Goal: Task Accomplishment & Management: Manage account settings

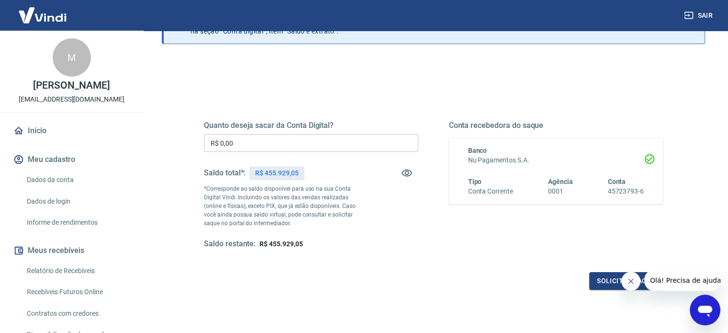
scroll to position [73, 0]
drag, startPoint x: 263, startPoint y: 241, endPoint x: 334, endPoint y: 233, distance: 70.8
click at [334, 233] on div "Quanto deseja sacar da Conta Digital? R$ 0,00 ​ Saldo total*: R$ 455.929,05 *Co…" at bounding box center [311, 184] width 215 height 128
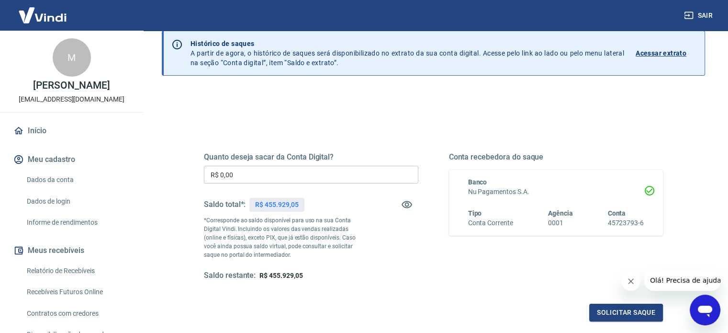
scroll to position [10, 0]
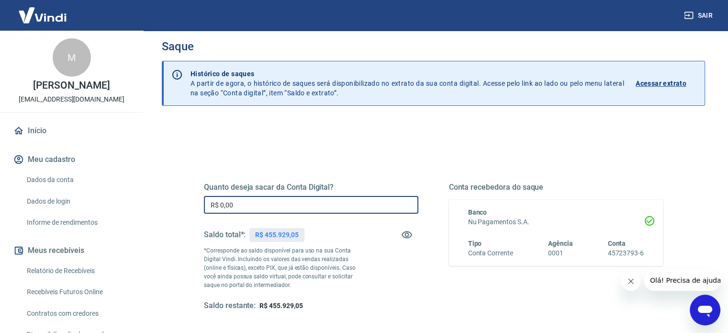
click at [255, 199] on input "R$ 0,00" at bounding box center [311, 205] width 215 height 18
type input "R$ 450.000,00"
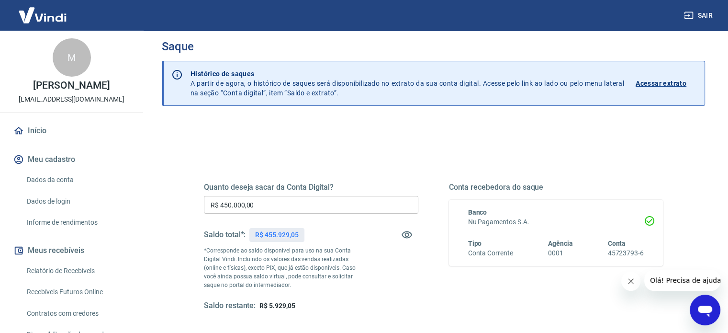
click at [317, 172] on div "Quanto deseja sacar da Conta Digital? R$ 450.000,00 ​ Saldo total*: R$ 455.929,…" at bounding box center [433, 255] width 459 height 192
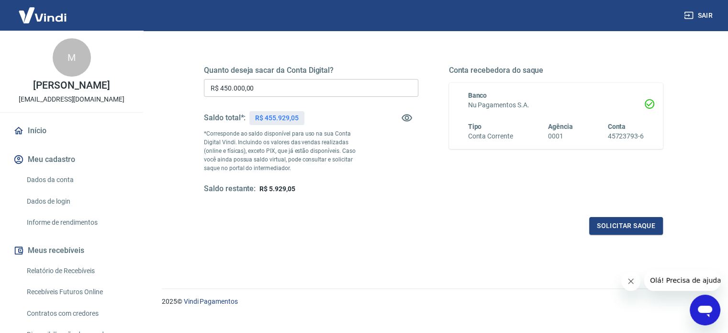
scroll to position [128, 0]
click at [608, 226] on button "Solicitar saque" at bounding box center [627, 224] width 74 height 18
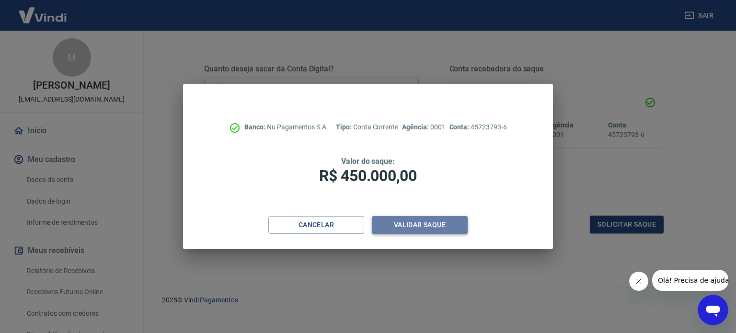
click at [414, 229] on button "Validar saque" at bounding box center [420, 225] width 96 height 18
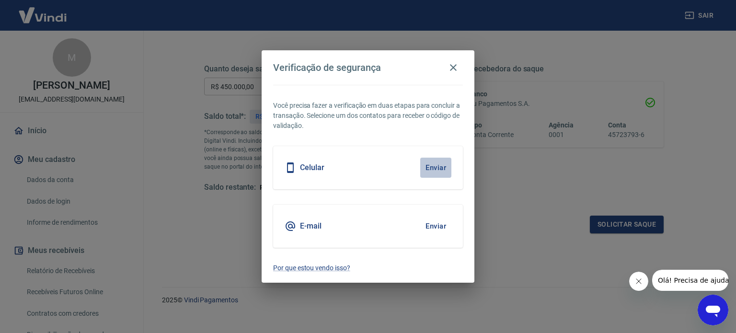
click at [431, 166] on button "Enviar" at bounding box center [435, 168] width 31 height 20
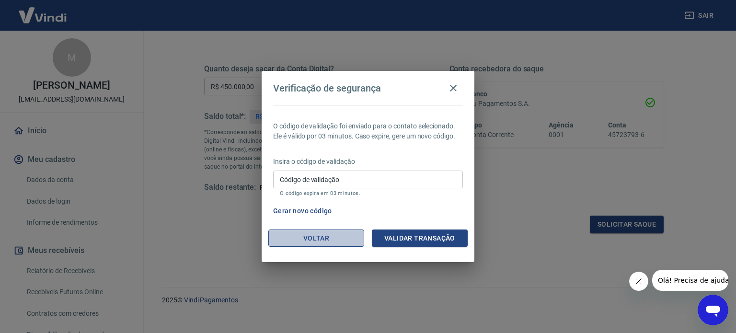
click at [321, 243] on button "Voltar" at bounding box center [316, 238] width 96 height 18
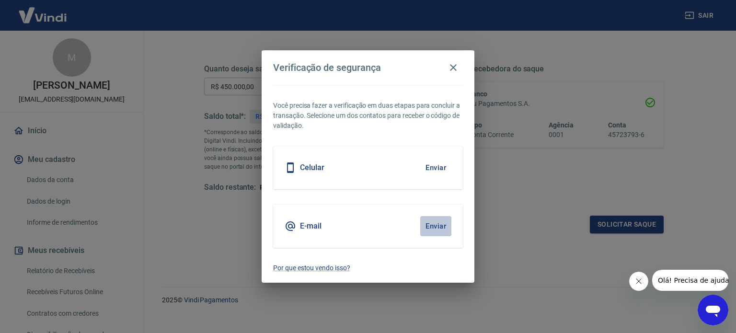
click at [428, 228] on button "Enviar" at bounding box center [435, 226] width 31 height 20
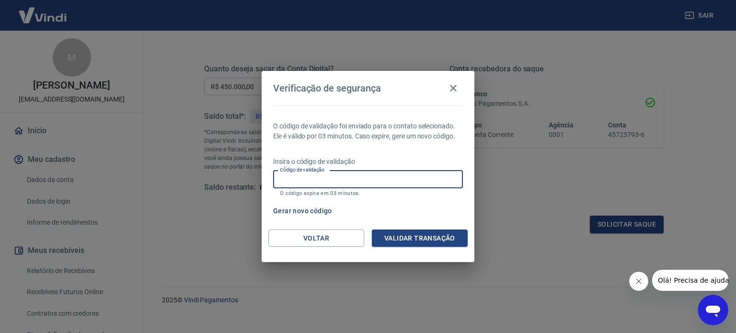
click at [353, 182] on input "Código de validação" at bounding box center [368, 179] width 190 height 18
type input "289816"
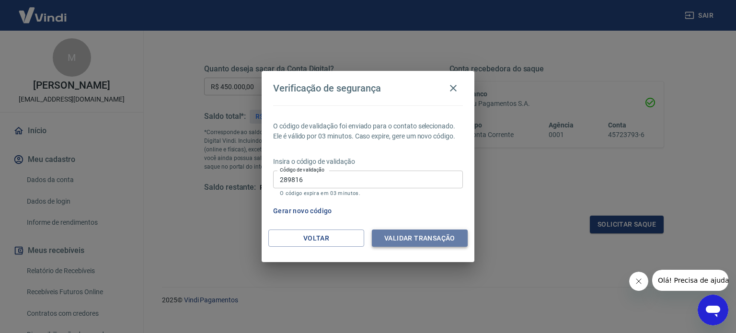
click at [389, 235] on button "Validar transação" at bounding box center [420, 238] width 96 height 18
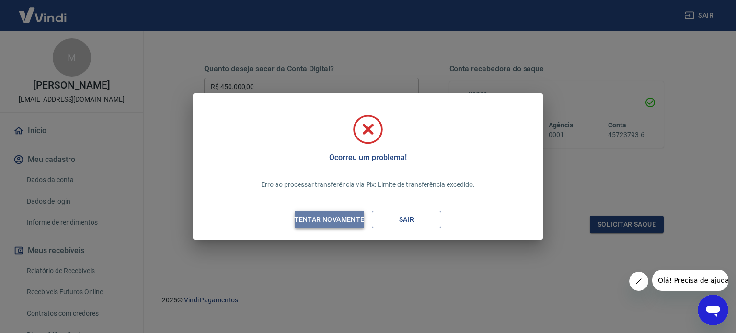
click at [336, 215] on div "Tentar novamente" at bounding box center [329, 220] width 93 height 12
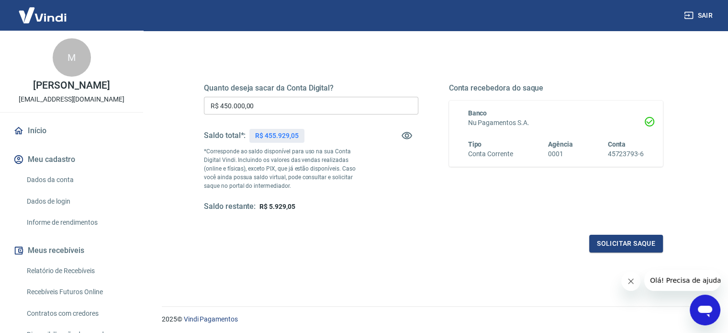
scroll to position [40, 0]
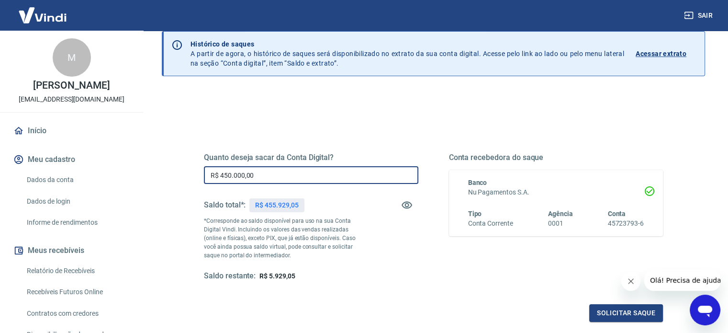
drag, startPoint x: 269, startPoint y: 179, endPoint x: 166, endPoint y: 193, distance: 103.6
click at [166, 193] on div "Quanto deseja sacar da Conta Digital? R$ 450.000,00 ​ Saldo total*: R$ 455.929,…" at bounding box center [434, 262] width 544 height 342
type input "R$ 200.000,00"
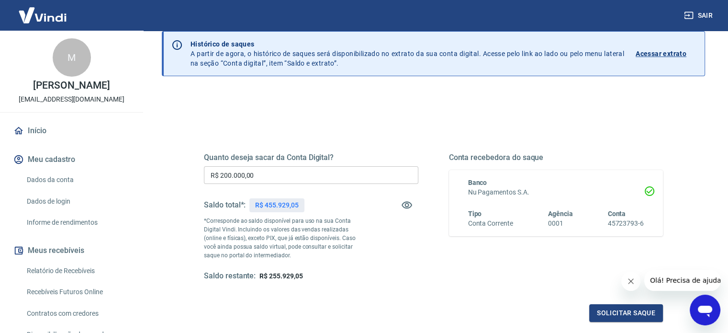
click at [355, 131] on div "Quanto deseja sacar da Conta Digital? R$ 200.000,00 ​ Saldo total*: R$ 455.929,…" at bounding box center [433, 226] width 459 height 192
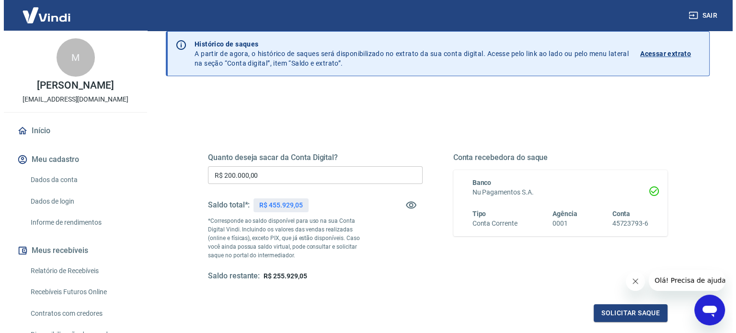
scroll to position [48, 0]
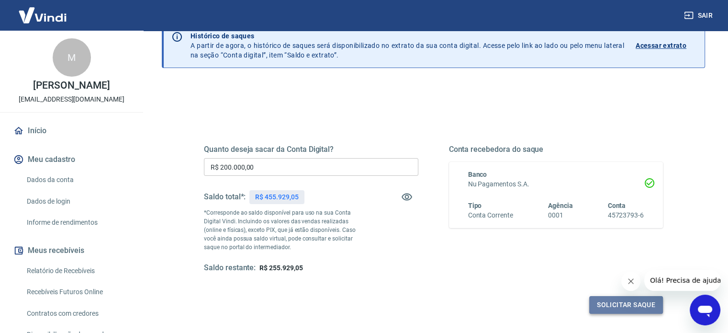
click at [616, 307] on button "Solicitar saque" at bounding box center [627, 305] width 74 height 18
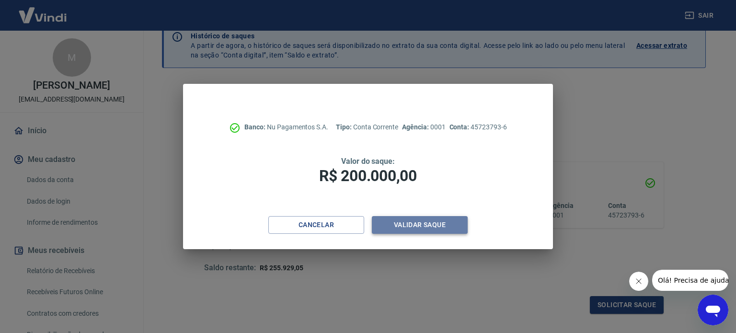
click at [402, 225] on button "Validar saque" at bounding box center [420, 225] width 96 height 18
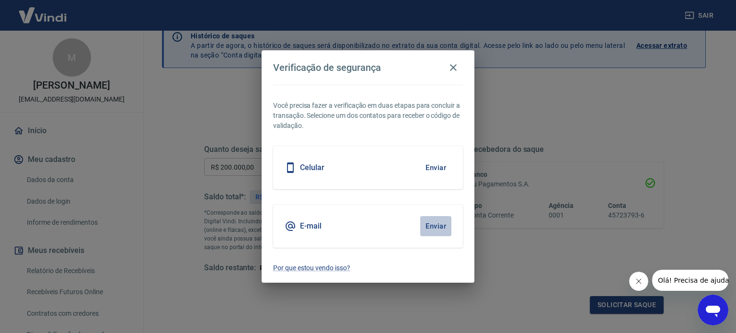
click at [432, 222] on button "Enviar" at bounding box center [435, 226] width 31 height 20
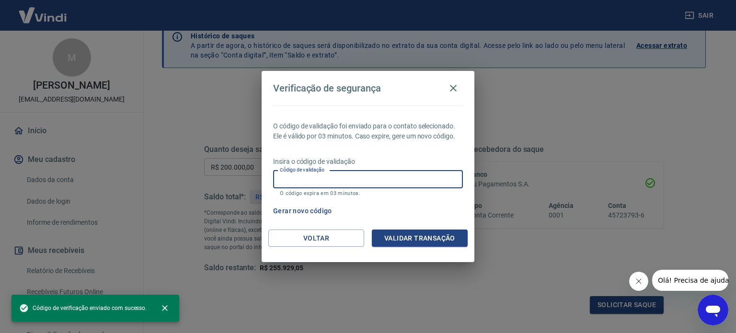
click at [373, 176] on input "Código de validação" at bounding box center [368, 179] width 190 height 18
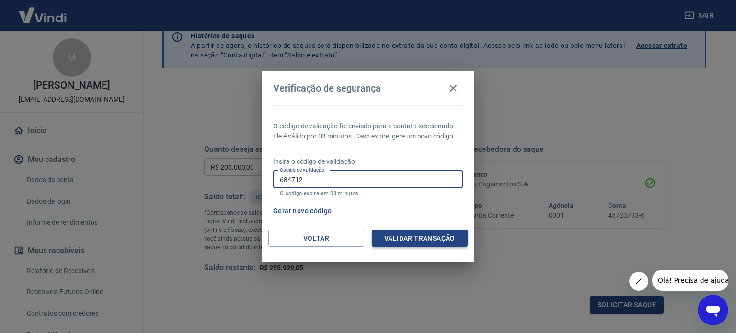
type input "684712"
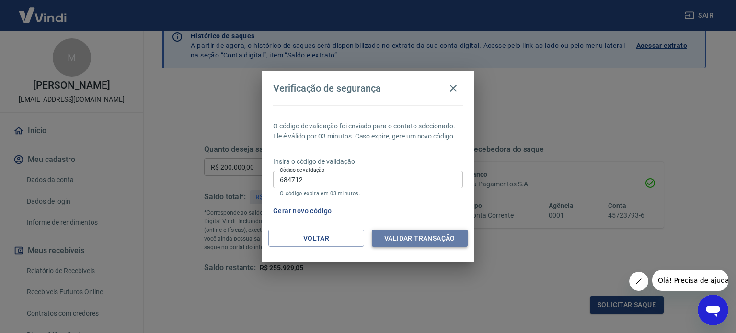
click at [390, 234] on button "Validar transação" at bounding box center [420, 238] width 96 height 18
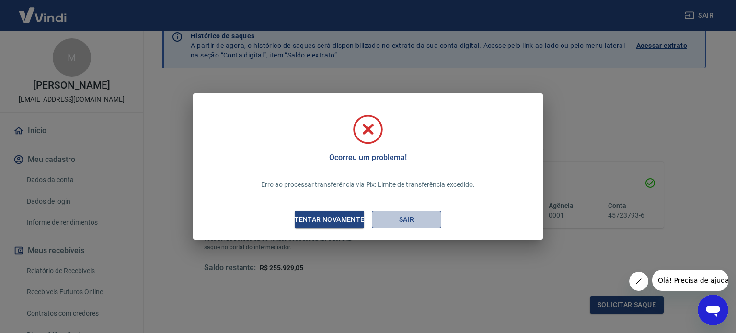
click at [379, 218] on button "Sair" at bounding box center [406, 220] width 69 height 18
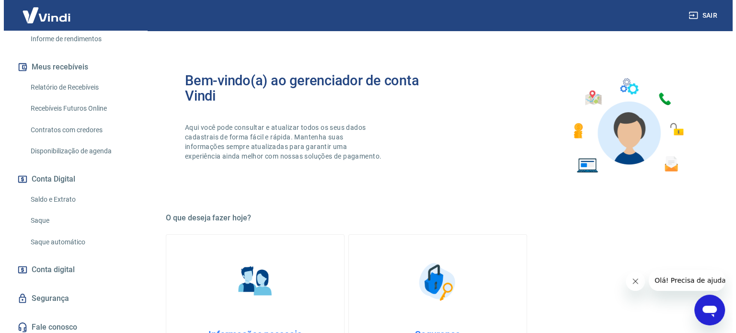
scroll to position [198, 0]
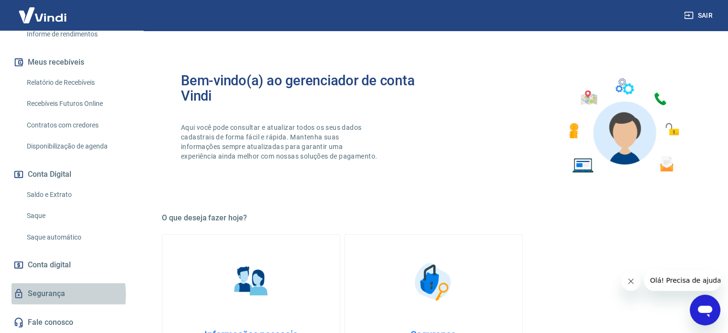
click at [39, 295] on link "Segurança" at bounding box center [71, 293] width 120 height 21
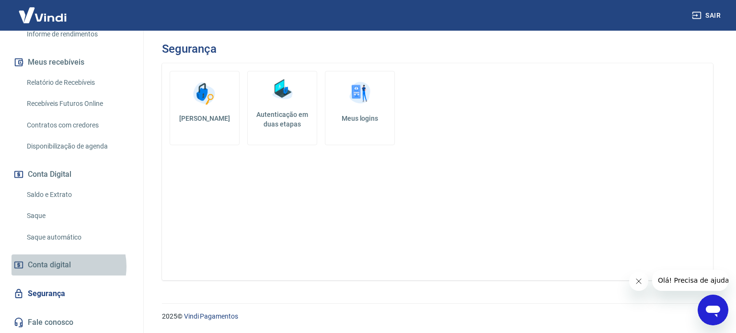
click at [63, 266] on span "Conta digital" at bounding box center [49, 264] width 43 height 13
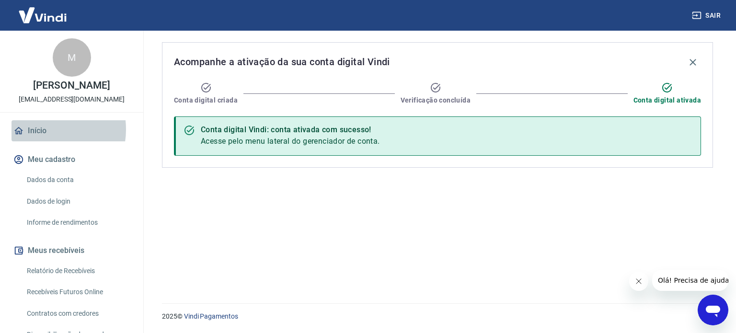
click at [44, 139] on link "Início" at bounding box center [71, 130] width 120 height 21
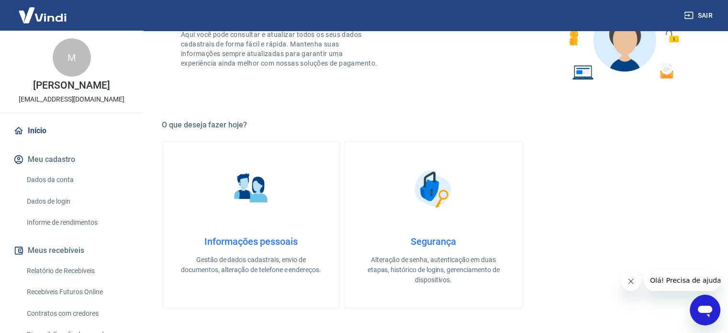
scroll to position [92, 0]
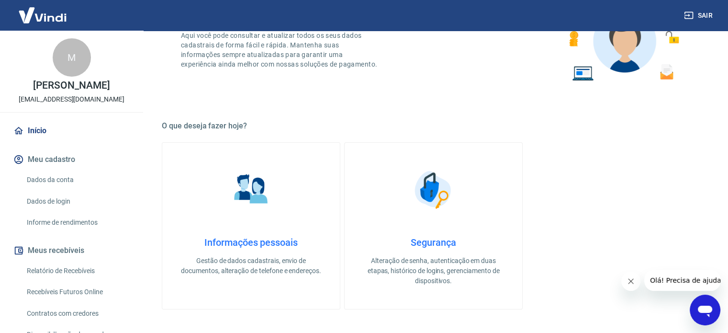
click at [435, 189] on img at bounding box center [434, 190] width 48 height 48
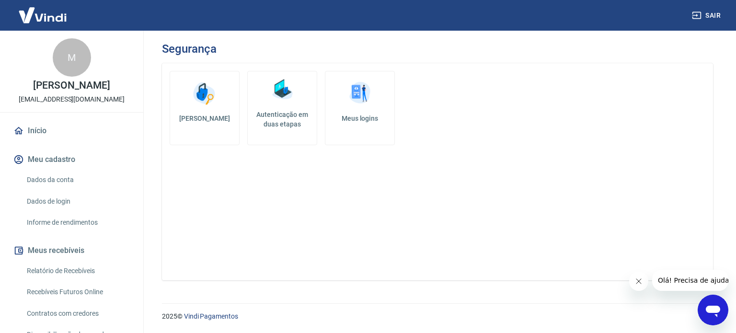
click at [347, 107] on img at bounding box center [359, 93] width 29 height 29
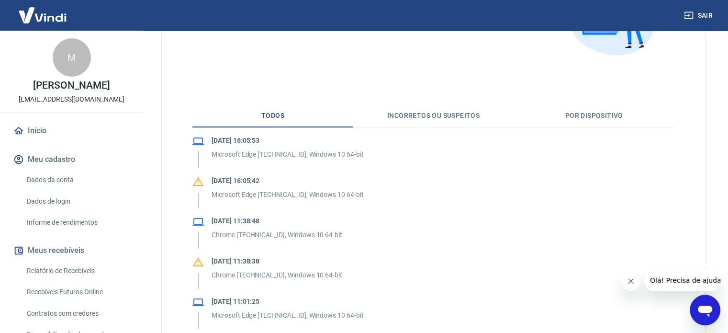
scroll to position [142, 0]
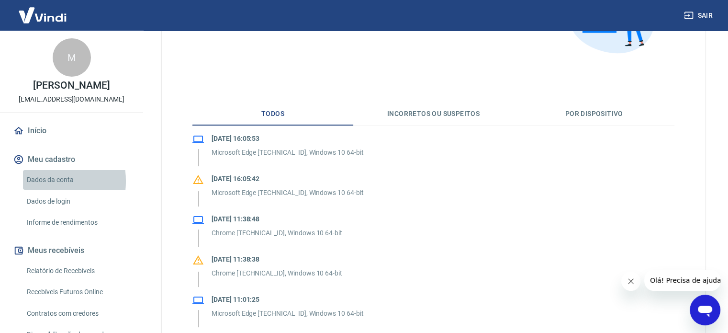
click at [38, 190] on link "Dados da conta" at bounding box center [77, 180] width 109 height 20
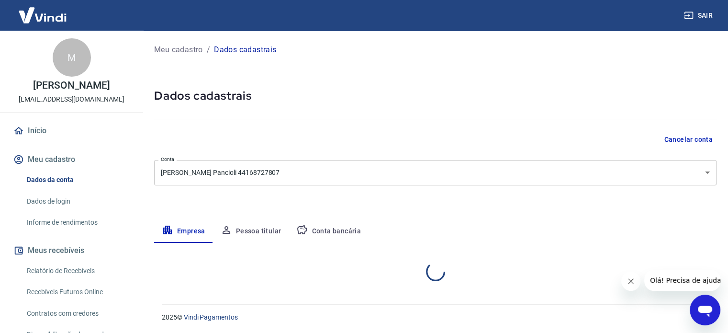
select select "SP"
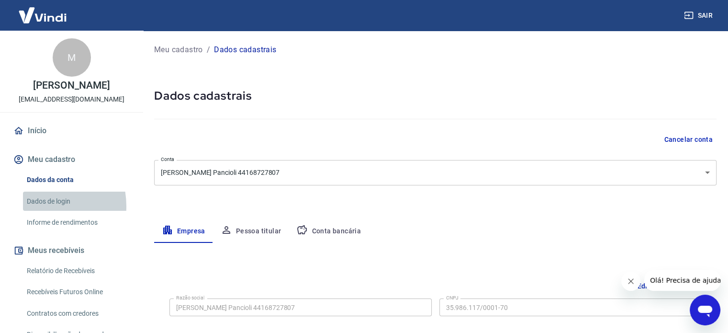
click at [35, 211] on link "Dados de login" at bounding box center [77, 202] width 109 height 20
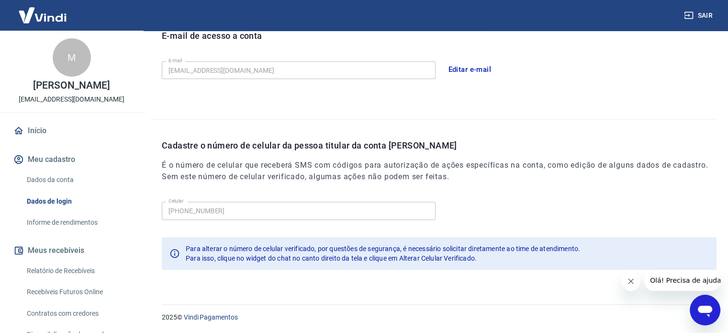
scroll to position [280, 0]
click at [47, 232] on link "Informe de rendimentos" at bounding box center [77, 223] width 109 height 20
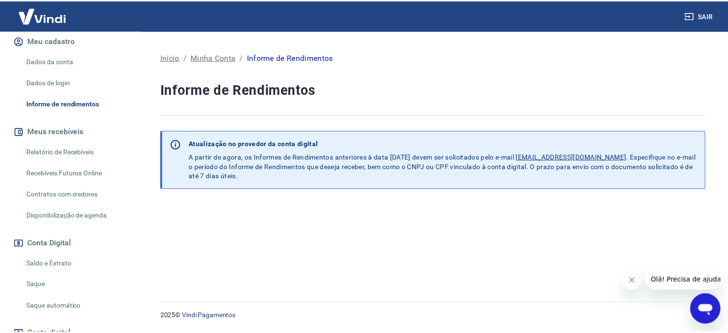
scroll to position [121, 0]
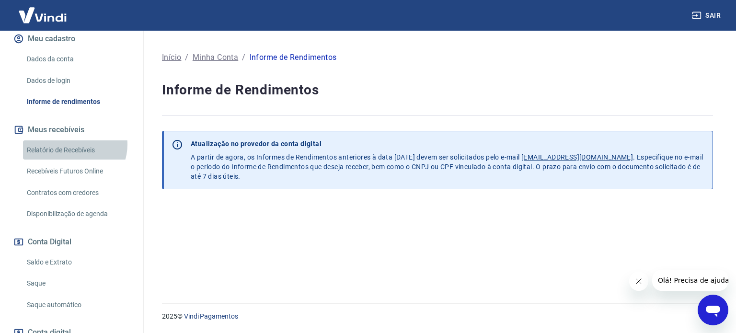
click at [72, 154] on link "Relatório de Recebíveis" at bounding box center [77, 150] width 109 height 20
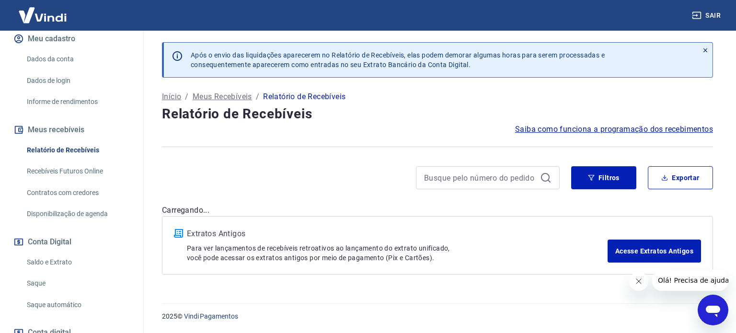
click at [74, 174] on link "Recebíveis Futuros Online" at bounding box center [77, 171] width 109 height 20
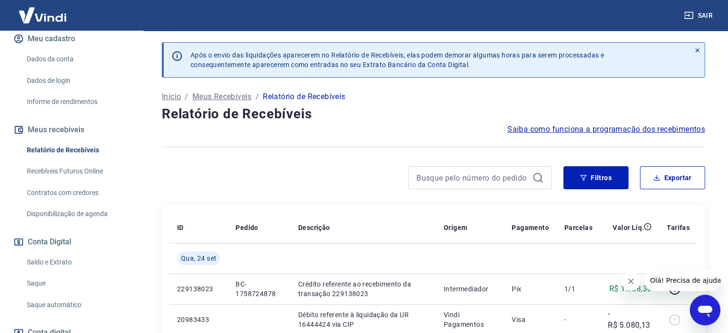
click at [707, 309] on icon "Abrir janela de mensagens" at bounding box center [705, 311] width 14 height 11
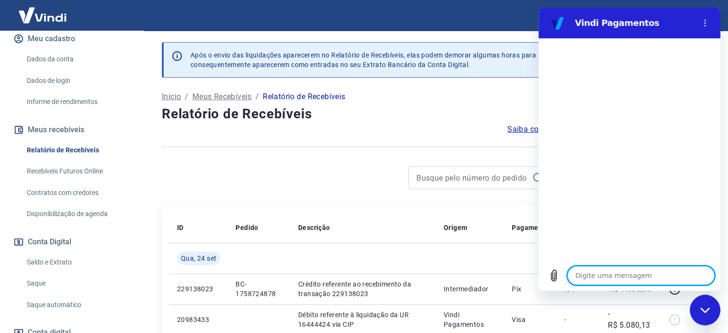
click at [662, 270] on textarea at bounding box center [640, 275] width 147 height 19
type textarea "l"
type textarea "x"
type textarea "li"
type textarea "x"
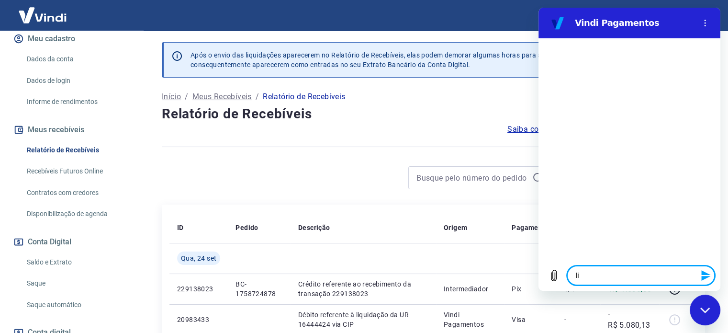
type textarea "lim"
type textarea "x"
type textarea "limi"
type textarea "x"
type textarea "limit"
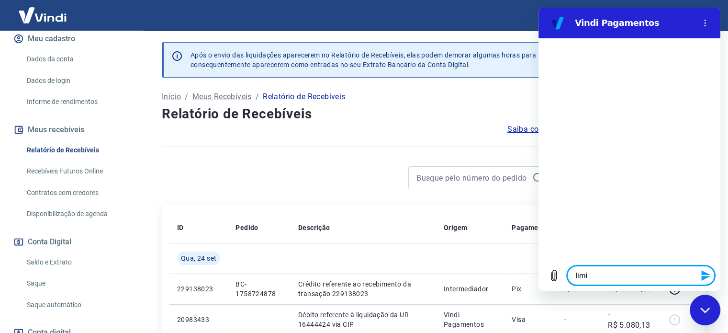
type textarea "x"
type textarea "limite"
type textarea "x"
type textarea "limite"
type textarea "x"
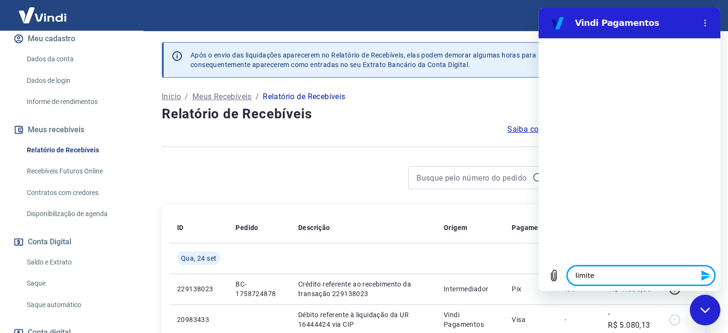
type textarea "limite p"
type textarea "x"
type textarea "limite pi"
type textarea "x"
type textarea "limite pix"
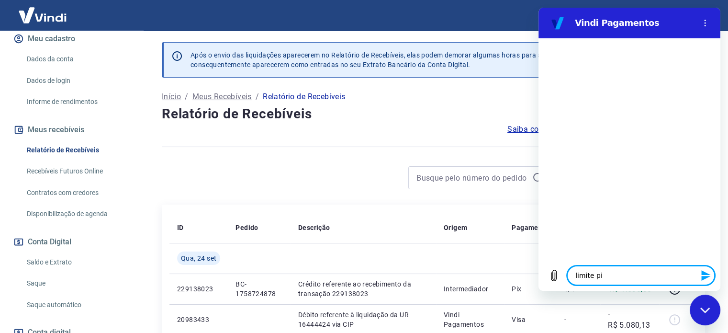
type textarea "x"
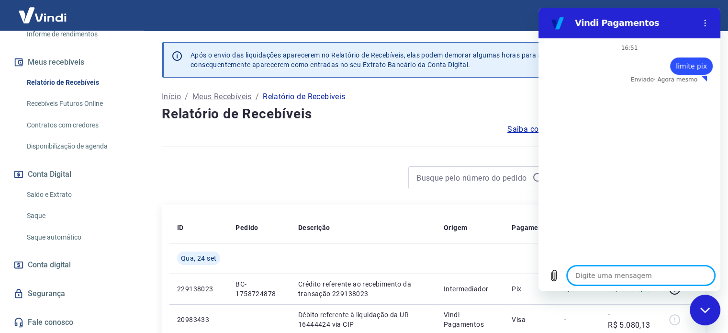
scroll to position [197, 0]
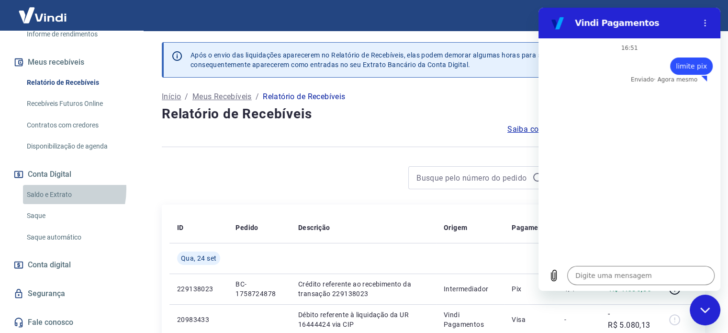
click at [47, 189] on link "Saldo e Extrato" at bounding box center [77, 195] width 109 height 20
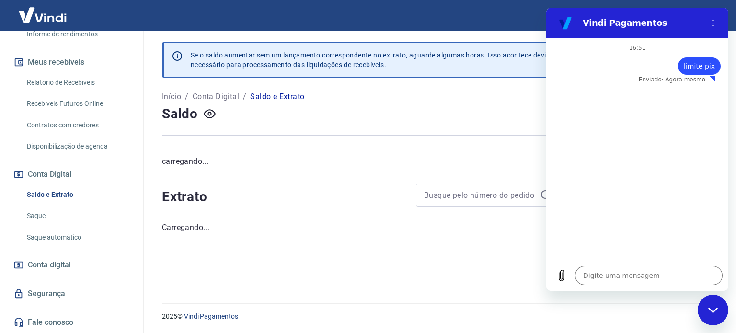
type textarea "x"
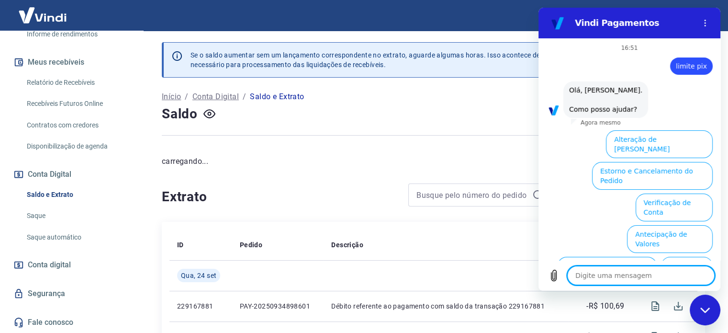
scroll to position [75, 0]
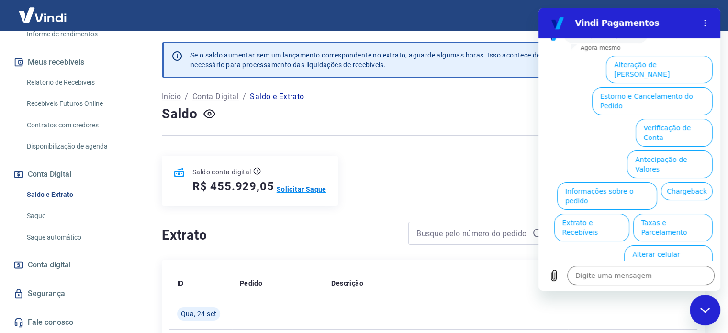
click at [282, 187] on p "Solicitar Saque" at bounding box center [302, 189] width 50 height 10
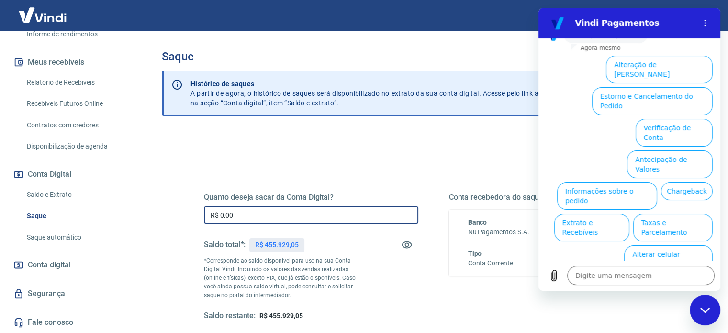
click at [349, 217] on input "R$ 0,00" at bounding box center [311, 215] width 215 height 18
type input "R$ 100.000,00"
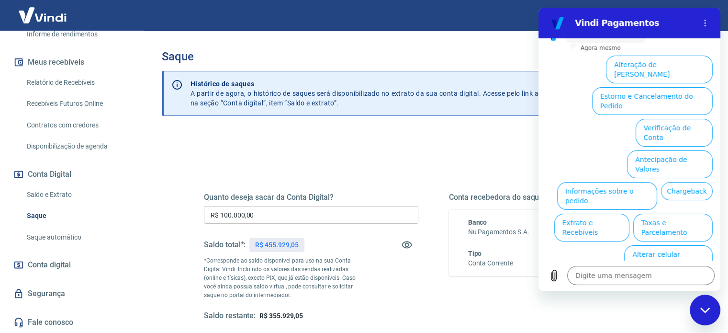
click at [415, 170] on div "Quanto deseja sacar da Conta Digital? R$ 100.000,00 ​ Saldo total*: R$ 455.929,…" at bounding box center [433, 266] width 459 height 192
click at [693, 309] on div "Fechar janela de mensagens" at bounding box center [705, 309] width 29 height 29
type textarea "x"
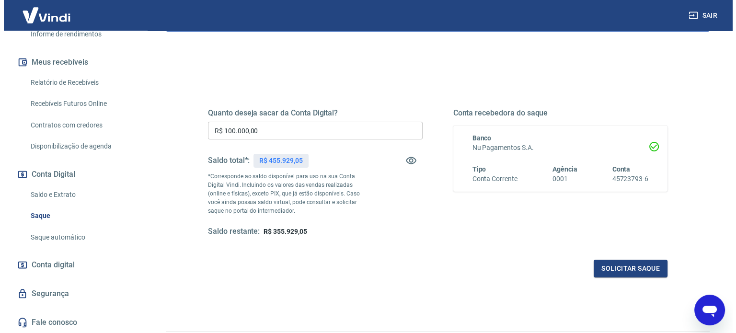
scroll to position [90, 0]
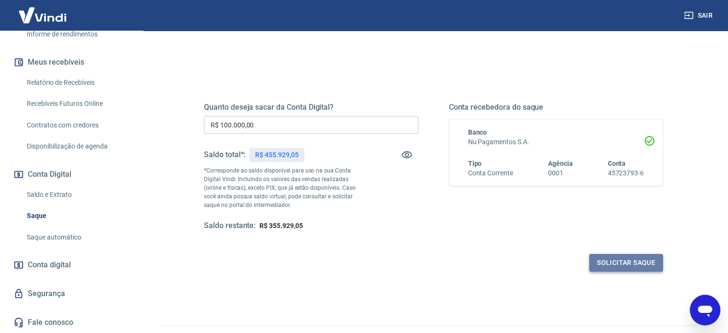
click at [618, 268] on button "Solicitar saque" at bounding box center [627, 263] width 74 height 18
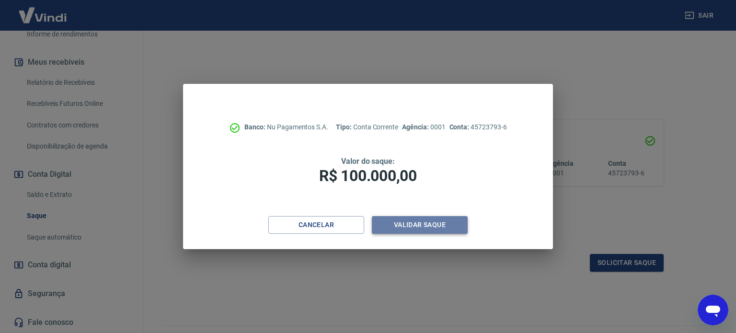
click at [454, 233] on button "Validar saque" at bounding box center [420, 225] width 96 height 18
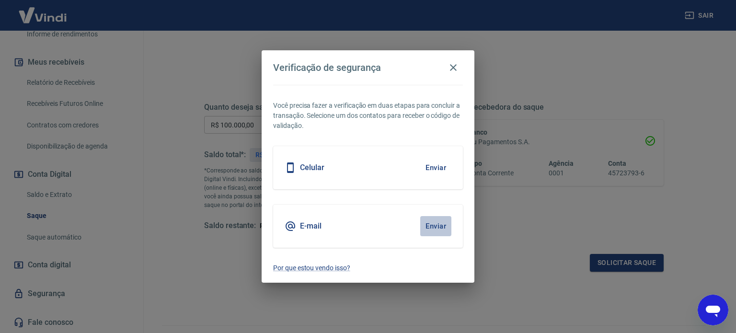
click at [441, 228] on button "Enviar" at bounding box center [435, 226] width 31 height 20
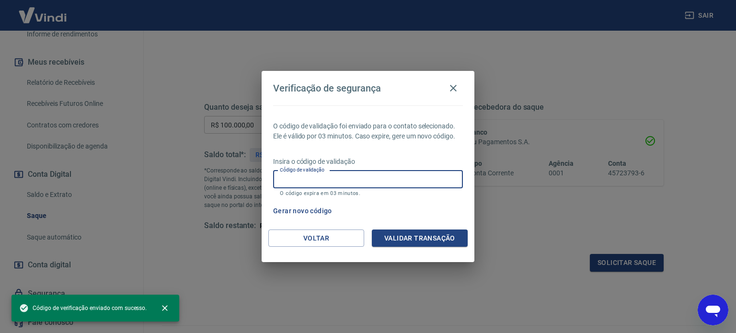
click at [351, 178] on input "Código de validação" at bounding box center [368, 179] width 190 height 18
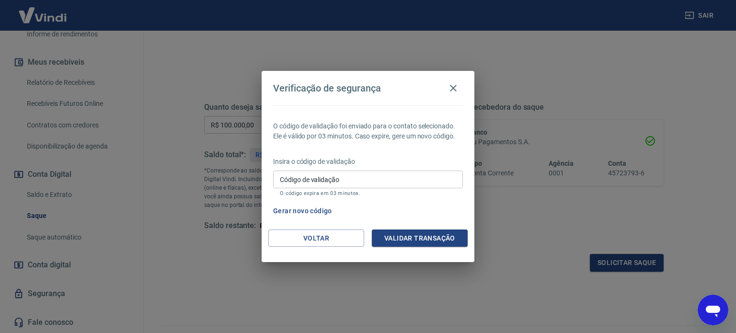
click at [333, 122] on p "O código de validação foi enviado para o contato selecionado. Ele é válido por …" at bounding box center [368, 131] width 190 height 20
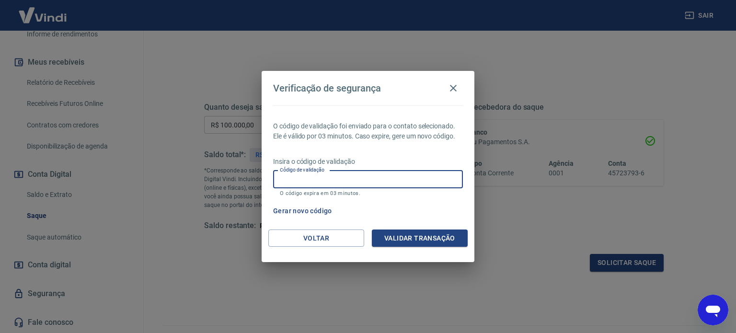
click at [335, 173] on input "Código de validação" at bounding box center [368, 179] width 190 height 18
type input "879240"
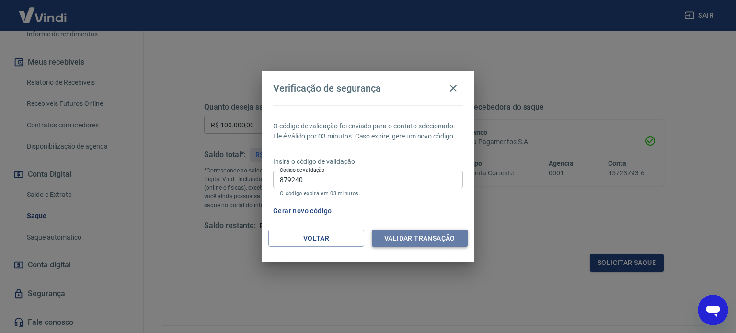
click at [392, 237] on button "Validar transação" at bounding box center [420, 238] width 96 height 18
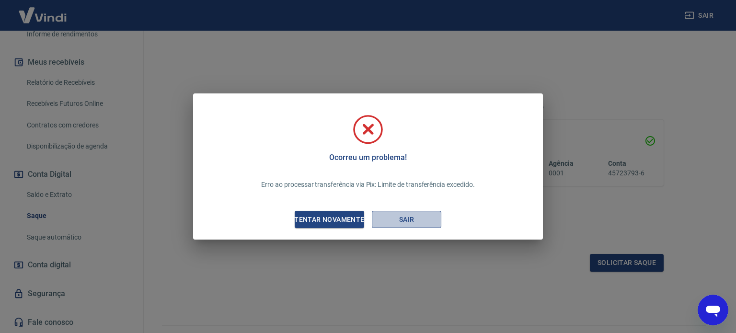
click at [425, 211] on button "Sair" at bounding box center [406, 220] width 69 height 18
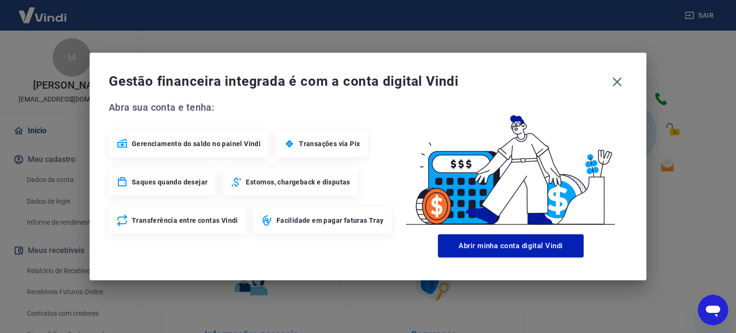
type textarea "x"
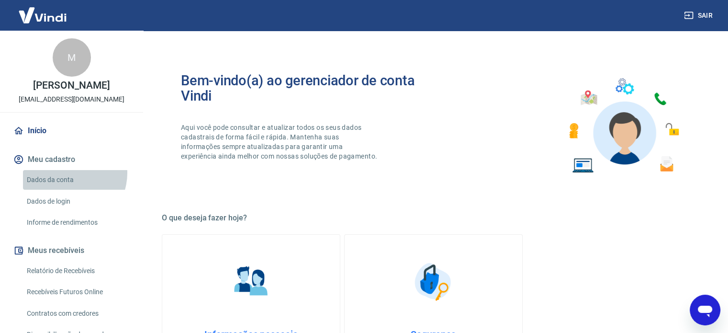
click at [67, 183] on link "Dados da conta" at bounding box center [77, 180] width 109 height 20
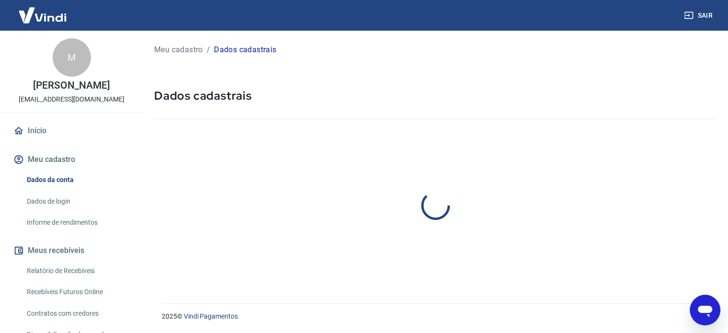
select select "SP"
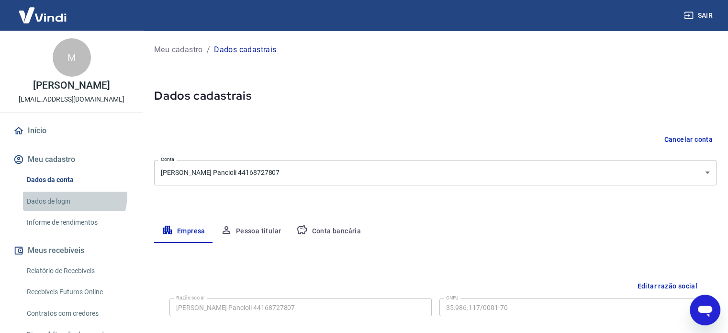
click at [69, 205] on link "Dados de login" at bounding box center [77, 202] width 109 height 20
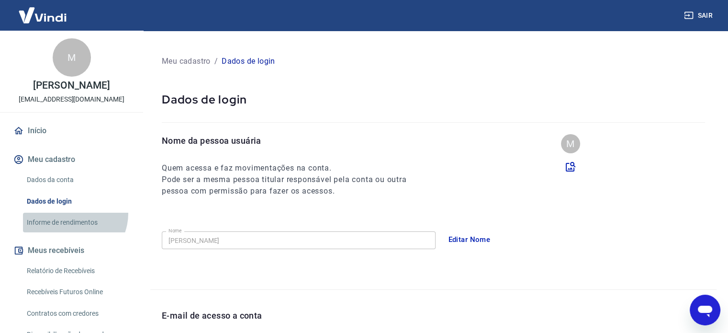
click at [70, 223] on link "Informe de rendimentos" at bounding box center [77, 223] width 109 height 20
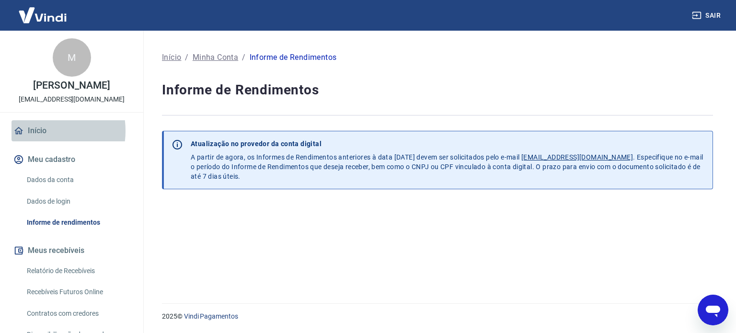
click at [36, 141] on link "Início" at bounding box center [71, 130] width 120 height 21
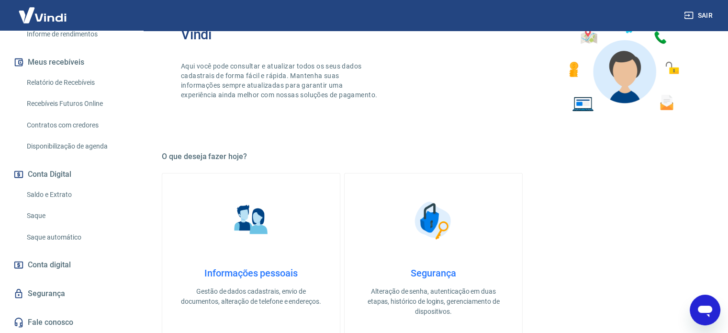
scroll to position [61, 0]
click at [711, 304] on icon "Abrir janela de mensagens" at bounding box center [705, 309] width 17 height 17
type textarea "x"
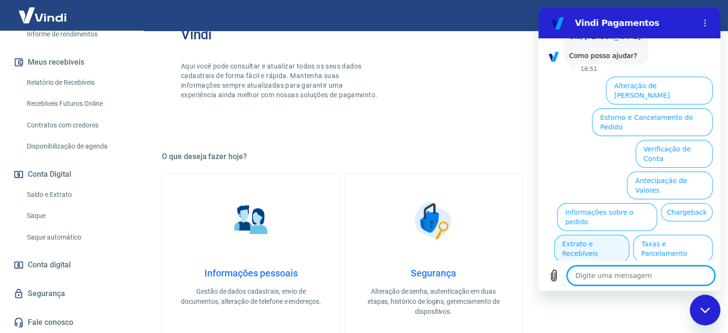
scroll to position [75, 0]
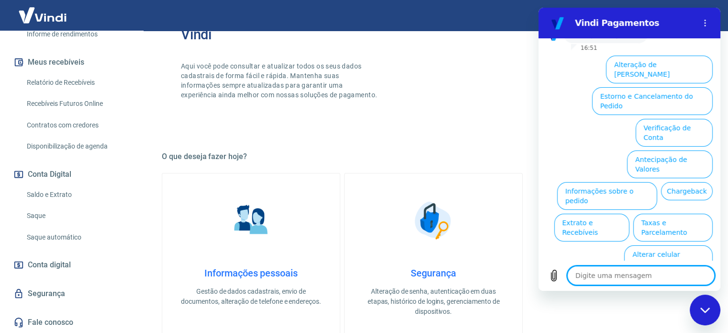
type textarea "p"
type textarea "x"
type textarea "pi"
type textarea "x"
type textarea "pix"
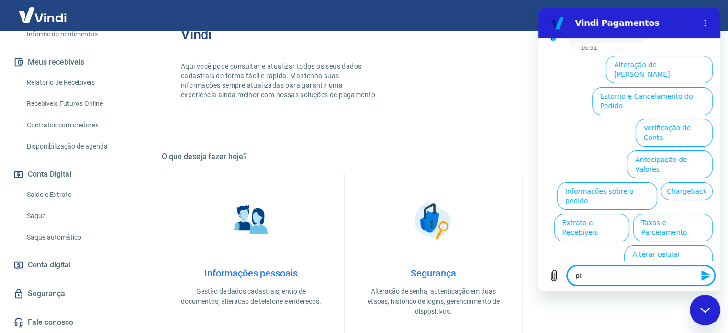
type textarea "x"
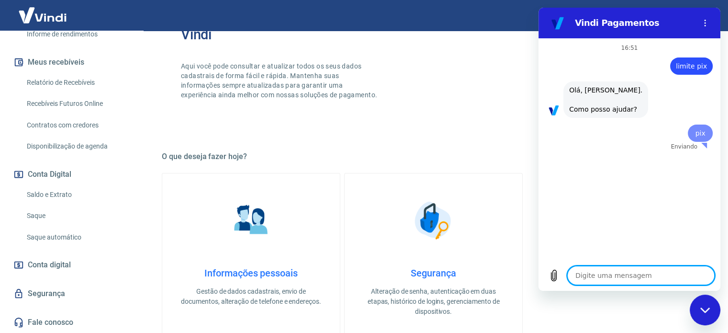
scroll to position [0, 0]
type textarea "x"
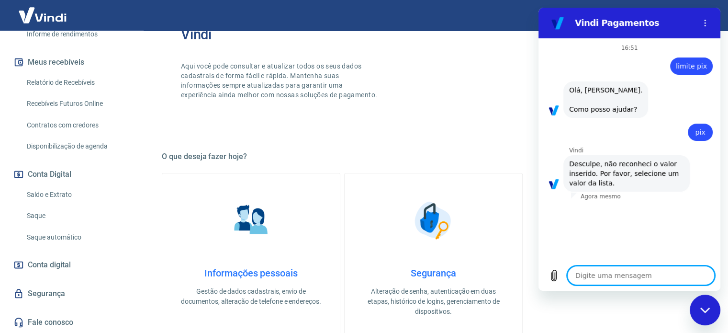
click at [633, 278] on textarea at bounding box center [640, 275] width 147 height 19
type textarea "f"
type textarea "x"
type textarea "fa"
type textarea "x"
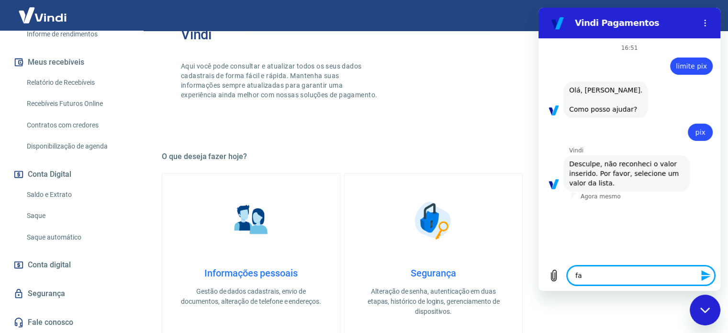
type textarea "fal"
type textarea "x"
type textarea "fala"
type textarea "x"
type textarea "falar"
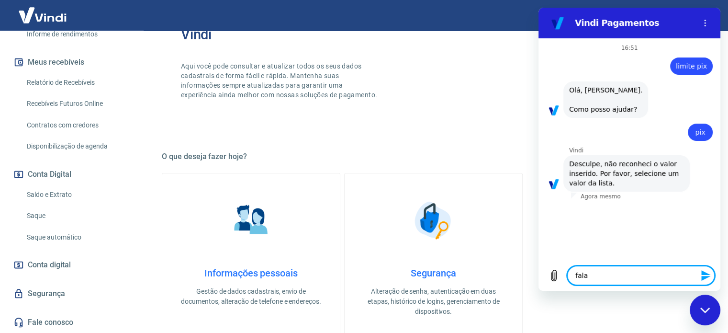
type textarea "x"
type textarea "falar"
type textarea "x"
type textarea "falar c"
type textarea "x"
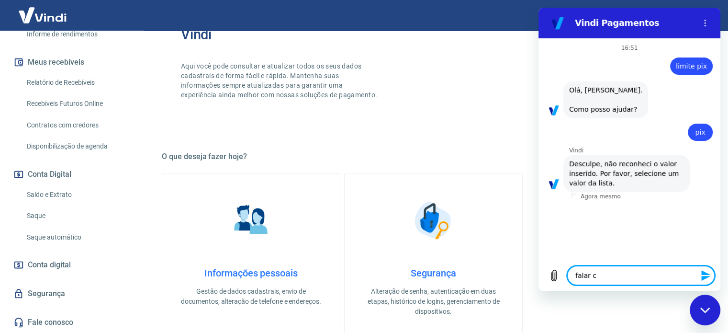
type textarea "falar co"
type textarea "x"
type textarea "falar com"
type textarea "x"
type textarea "falar com"
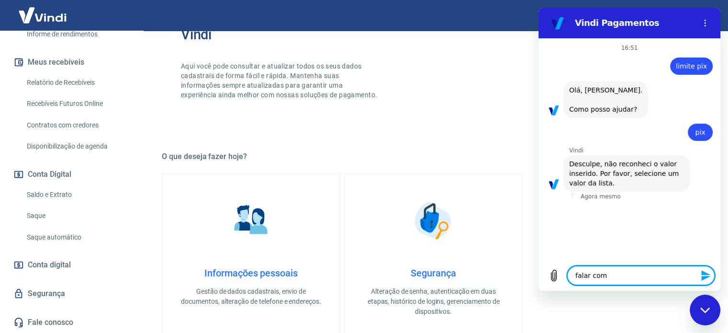
type textarea "x"
type textarea "falar com a"
type textarea "x"
type textarea "falar com at"
type textarea "x"
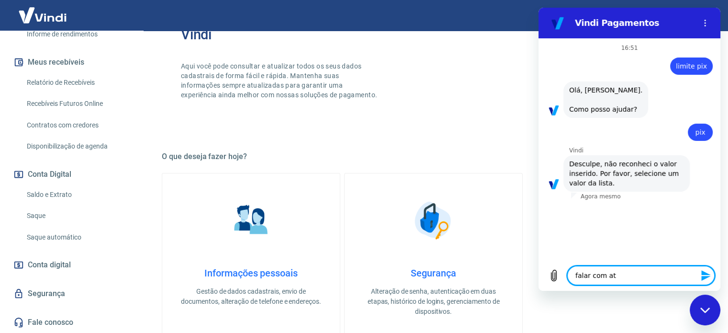
type textarea "falar com ate"
type textarea "x"
type textarea "falar com [GEOGRAPHIC_DATA]"
type textarea "x"
type textarea "falar com atend"
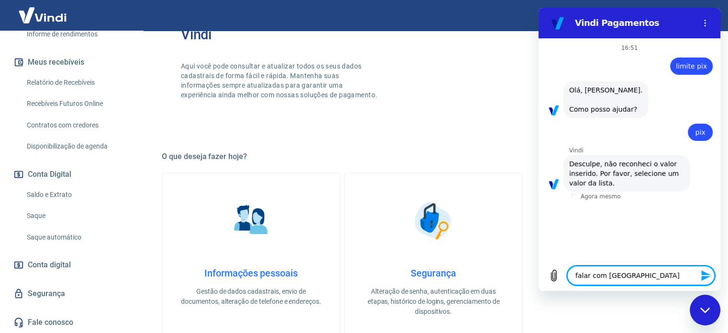
type textarea "x"
type textarea "falar com atende"
type textarea "x"
type textarea "falar com atenden"
type textarea "x"
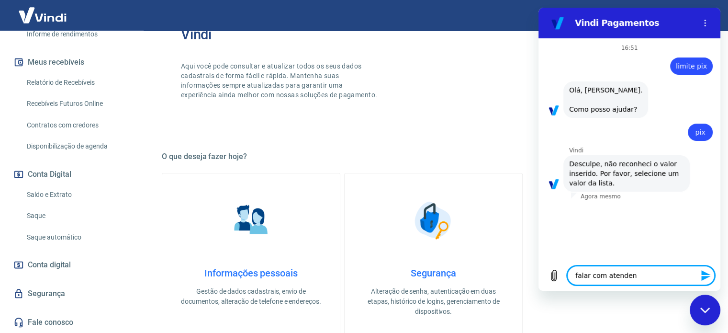
type textarea "falar com atendent"
type textarea "x"
type textarea "falar com atendente"
type textarea "x"
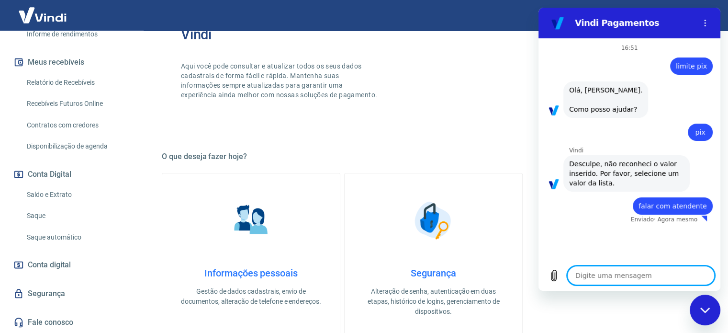
type textarea "x"
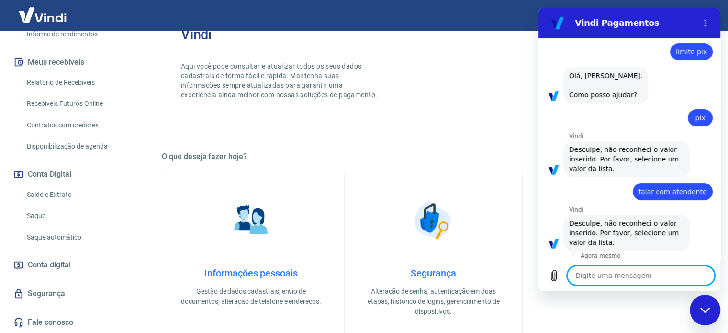
scroll to position [25, 0]
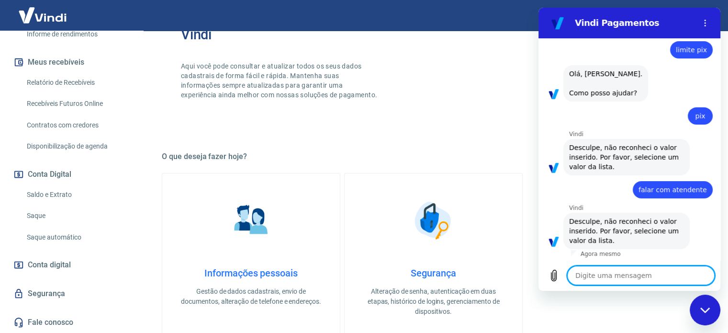
click at [633, 278] on textarea at bounding box center [640, 275] width 147 height 19
type textarea "f"
type textarea "x"
type textarea "fa"
type textarea "x"
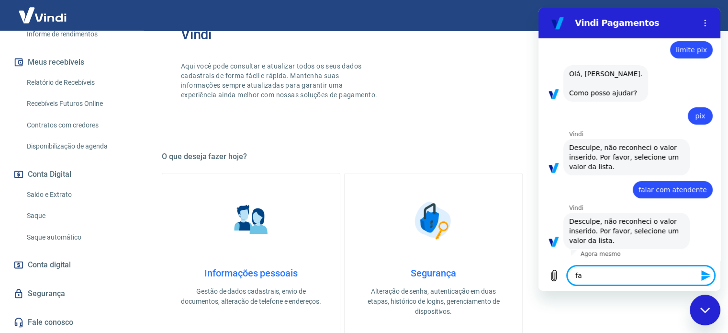
type textarea "fal"
type textarea "x"
type textarea "fala"
type textarea "x"
type textarea "falar"
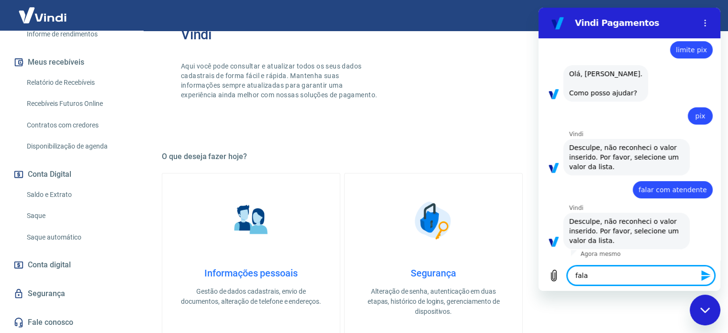
type textarea "x"
type textarea "falar"
type textarea "x"
type textarea "falar c"
type textarea "x"
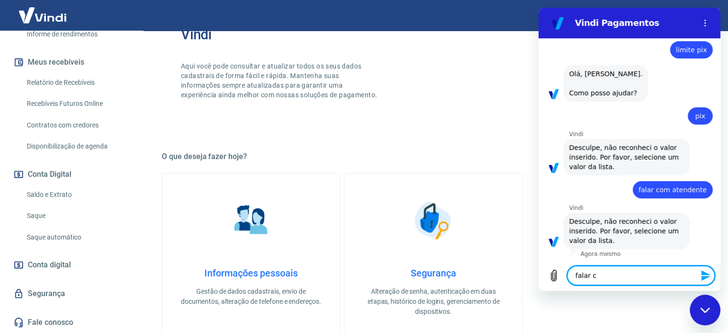
type textarea "falar co"
type textarea "x"
type textarea "falar com"
type textarea "x"
type textarea "falar com"
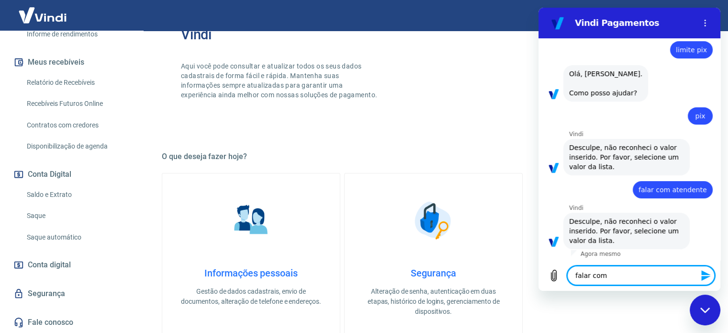
type textarea "x"
type textarea "falar com a"
type textarea "x"
type textarea "falar com at"
type textarea "x"
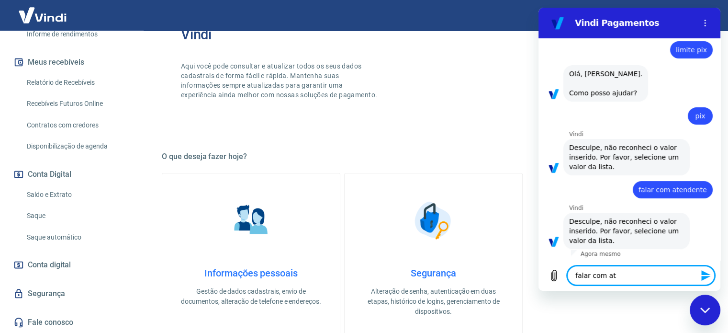
type textarea "falar com ate"
type textarea "x"
type textarea "falar com [GEOGRAPHIC_DATA]"
type textarea "x"
type textarea "falar com atend"
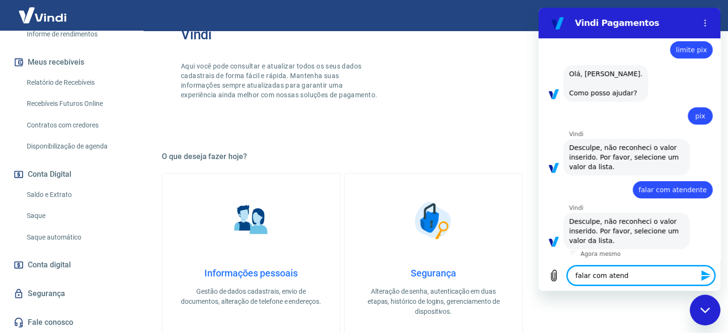
type textarea "x"
type textarea "falar com atende"
type textarea "x"
type textarea "falar com atenden"
type textarea "x"
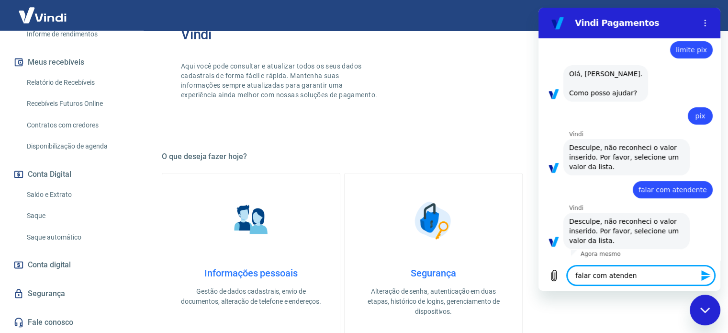
type textarea "falar com atendend"
type textarea "x"
type textarea "falar com atendendt"
type textarea "x"
type textarea "falar com atendend"
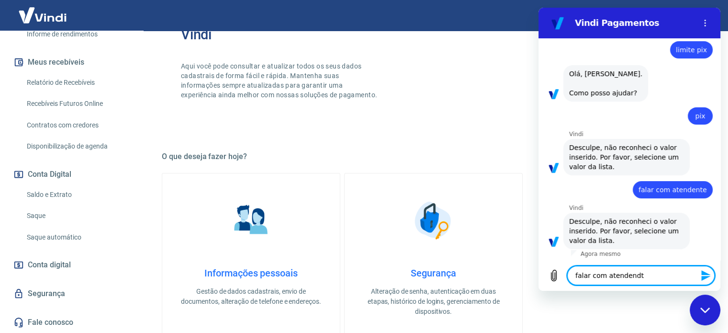
type textarea "x"
type textarea "falar com atenden"
type textarea "x"
type textarea "falar com atendent"
type textarea "x"
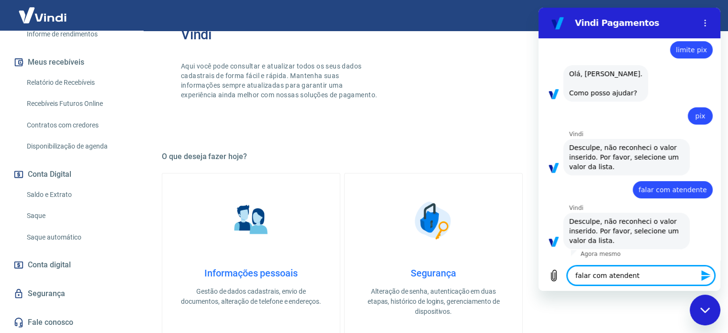
type textarea "falar com atendente"
type textarea "x"
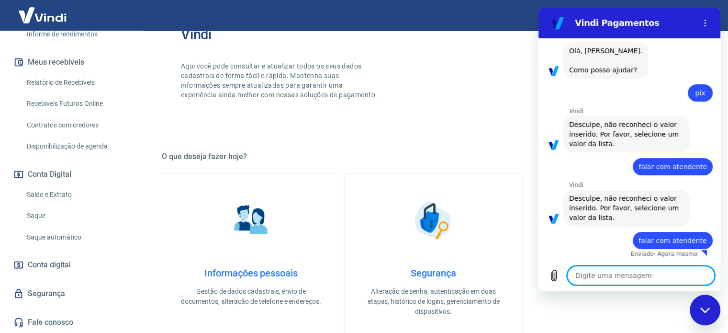
type textarea "x"
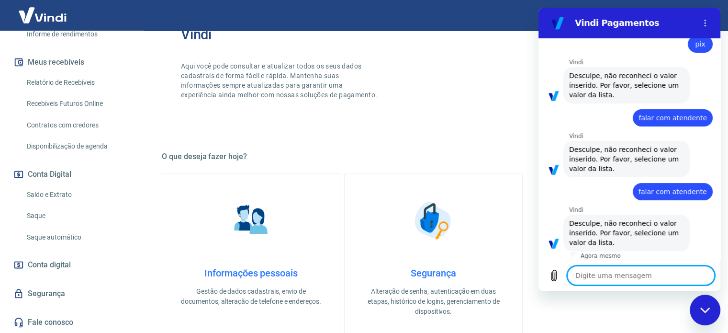
scroll to position [100, 0]
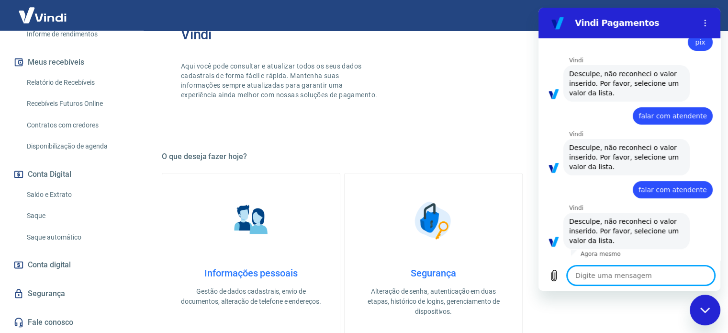
type textarea "q"
type textarea "x"
type textarea "qu"
type textarea "x"
type textarea "que"
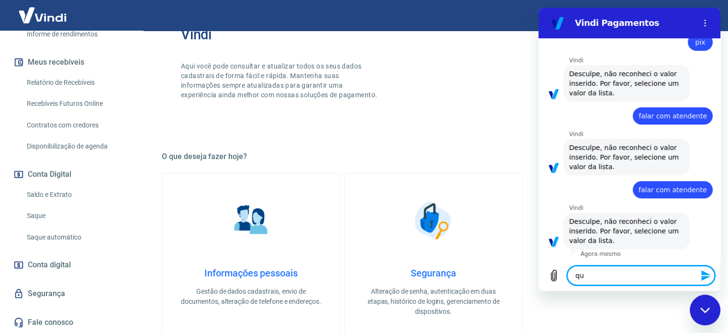
type textarea "x"
type textarea "quer"
type textarea "x"
type textarea "quero"
type textarea "x"
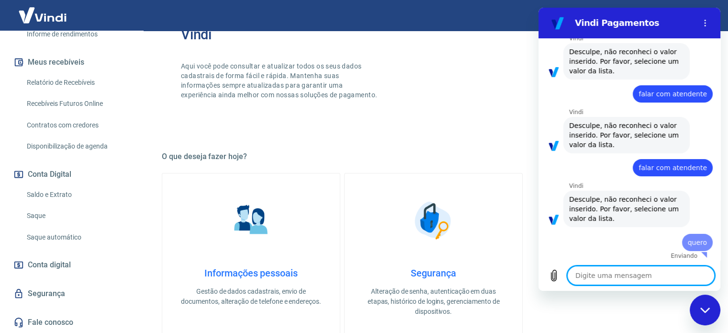
type textarea "x"
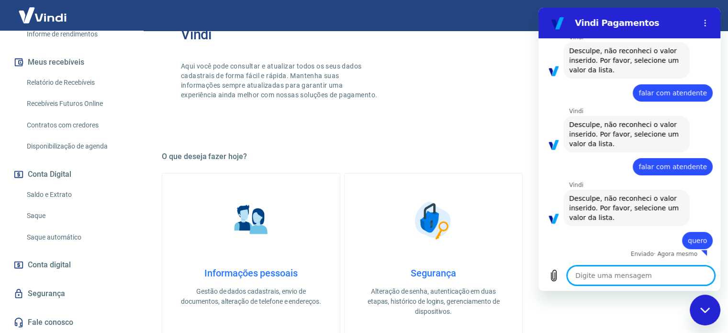
scroll to position [123, 0]
type textarea "f"
type textarea "x"
type textarea "fa"
type textarea "x"
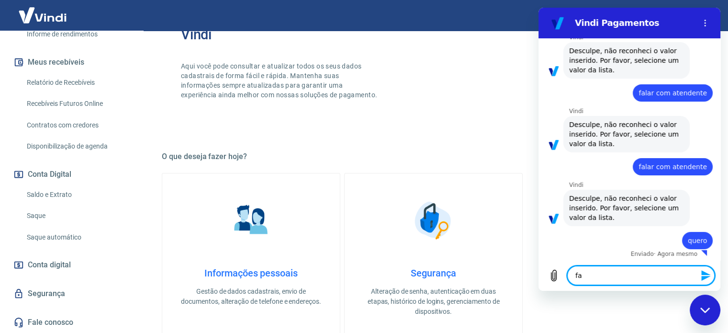
type textarea "fal"
type textarea "x"
type textarea "falr"
type textarea "x"
type textarea "falr"
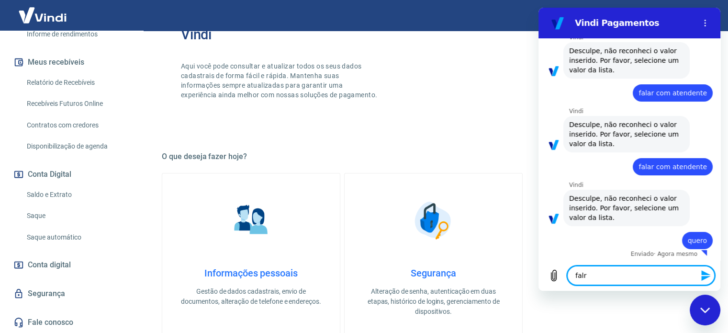
type textarea "x"
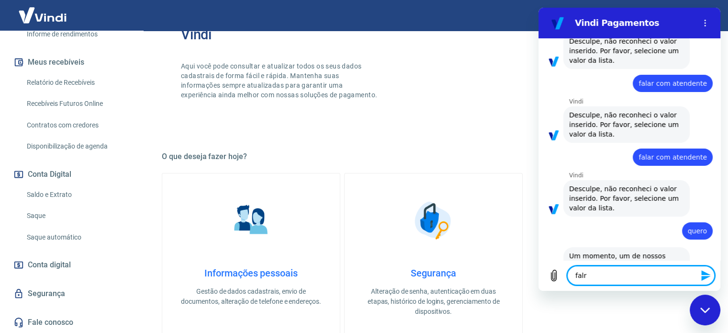
type textarea "falr c"
type textarea "x"
type textarea "falr co"
type textarea "x"
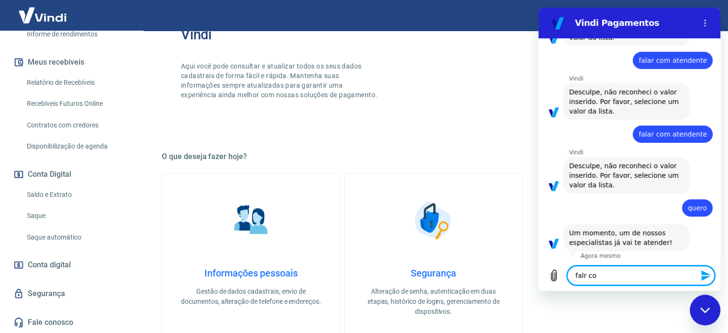
type textarea "falr c"
type textarea "x"
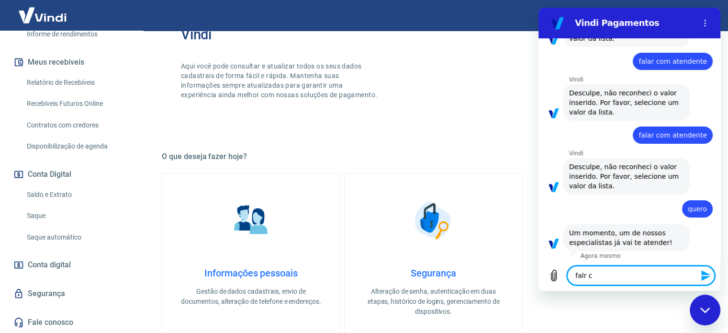
type textarea "falr"
type textarea "x"
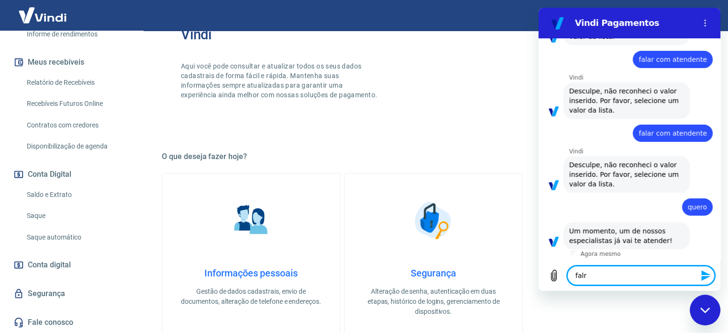
type textarea "falr"
type textarea "x"
type textarea "fal"
type textarea "x"
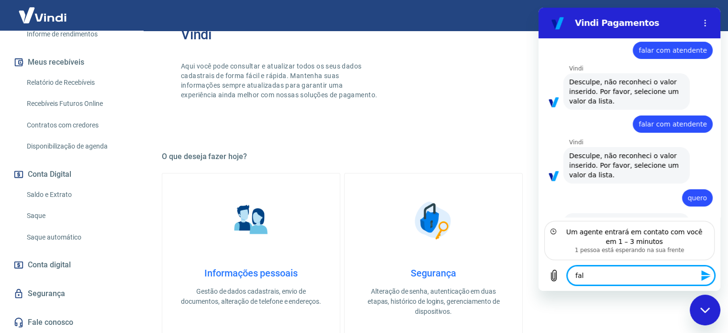
scroll to position [199, 0]
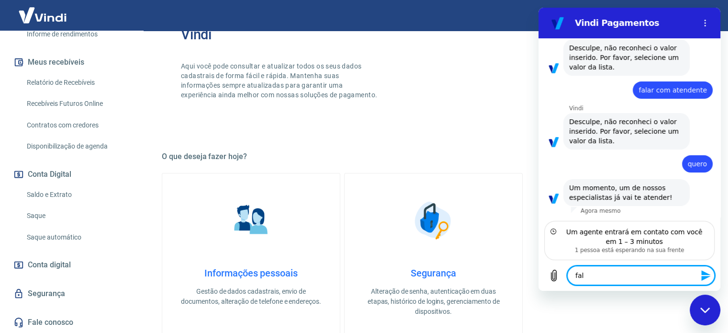
type textarea "fa"
type textarea "x"
type textarea "f"
type textarea "x"
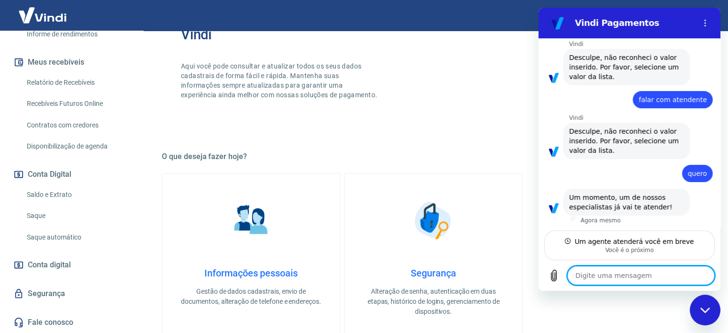
scroll to position [189, 0]
type textarea "x"
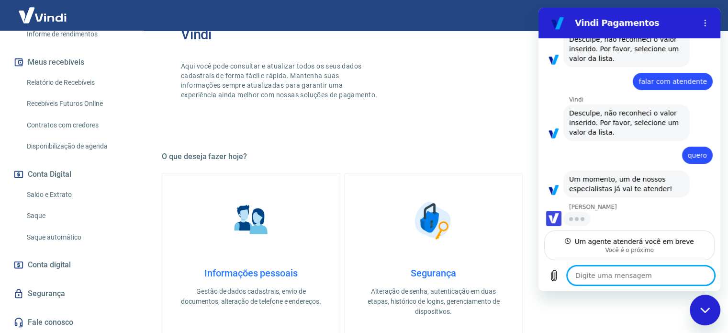
scroll to position [207, 0]
type textarea "o"
type textarea "x"
type textarea "on"
type textarea "x"
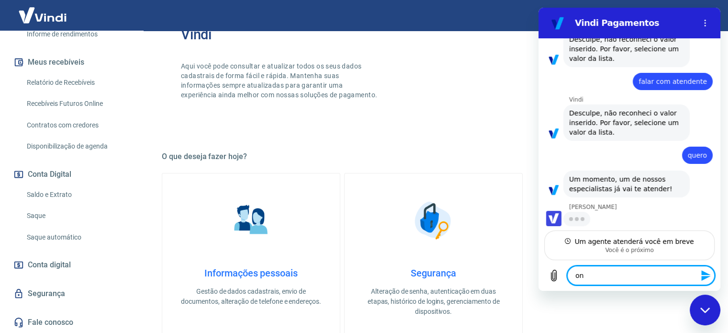
type textarea "ond"
type textarea "x"
type textarea "onde"
type textarea "x"
type textarea "onde"
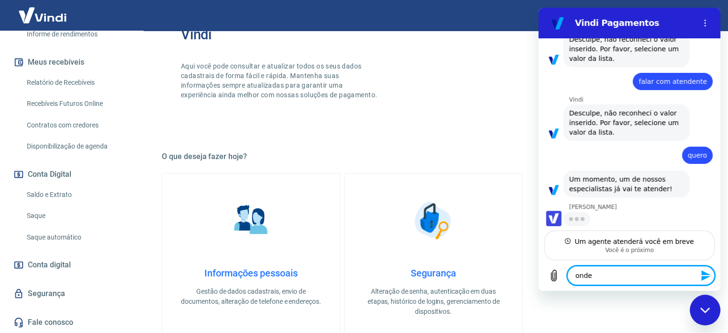
type textarea "x"
type textarea "onde v"
type textarea "x"
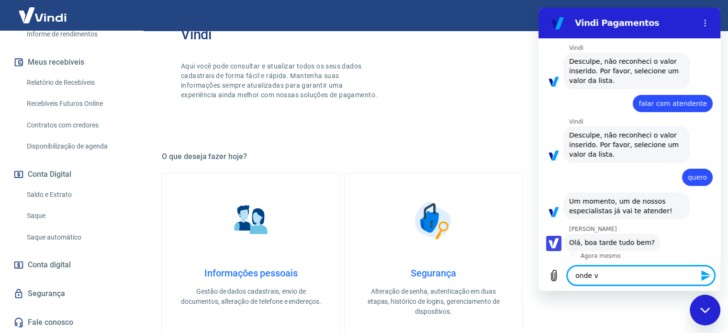
type textarea "onde ve"
type textarea "x"
type textarea "onde vej"
type textarea "x"
type textarea "onde vejo"
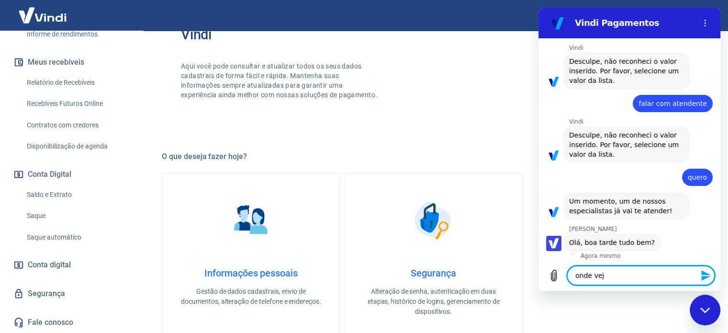
type textarea "x"
type textarea "onde vejo"
type textarea "x"
type textarea "onde vejo q"
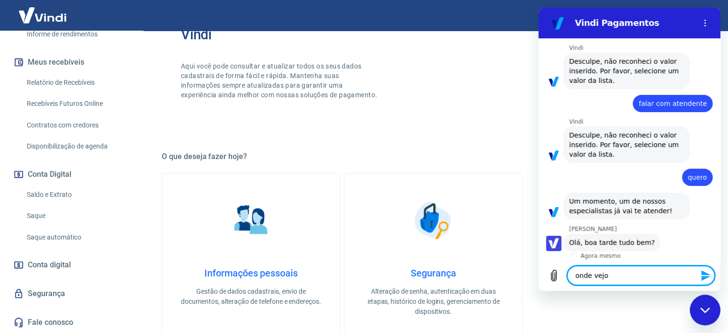
type textarea "x"
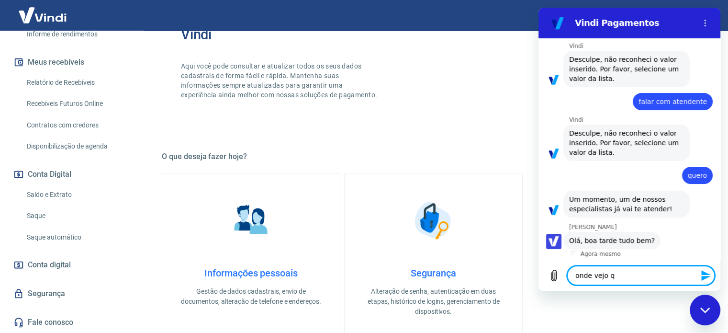
type textarea "onde vejo qu"
type textarea "x"
type textarea "onde vejo qua"
type textarea "x"
type textarea "onde vejo qual"
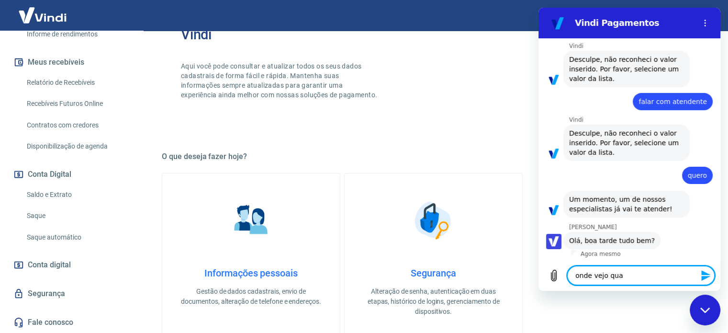
type textarea "x"
type textarea "onde vejo qual"
type textarea "x"
type textarea "onde vejo qual é"
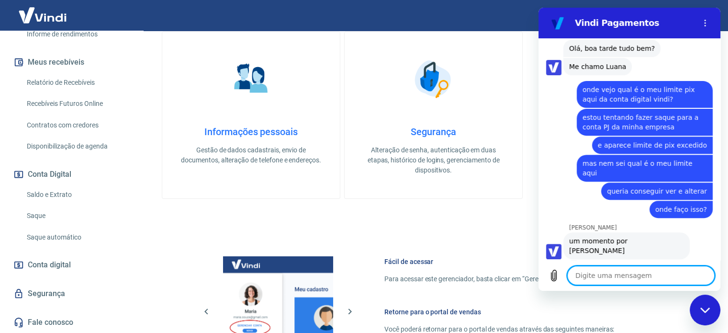
scroll to position [253, 0]
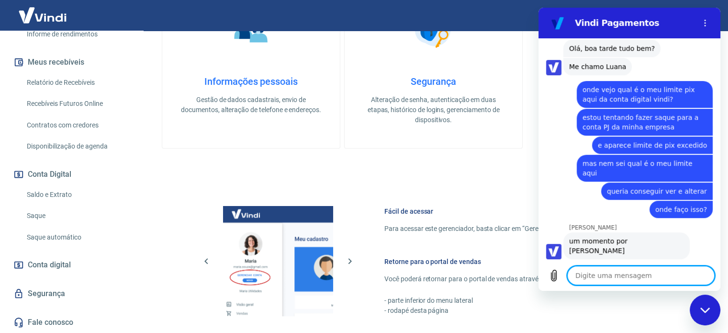
click at [73, 262] on link "Conta digital" at bounding box center [71, 264] width 120 height 21
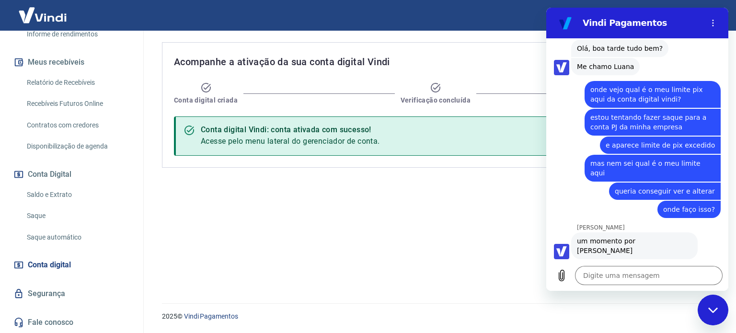
click at [53, 239] on link "Saque automático" at bounding box center [77, 237] width 109 height 20
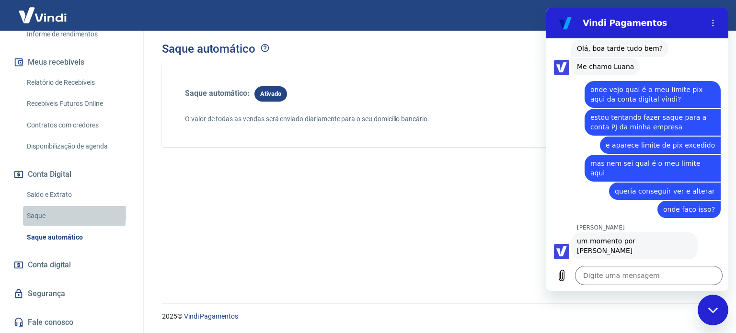
click at [41, 214] on link "Saque" at bounding box center [77, 216] width 109 height 20
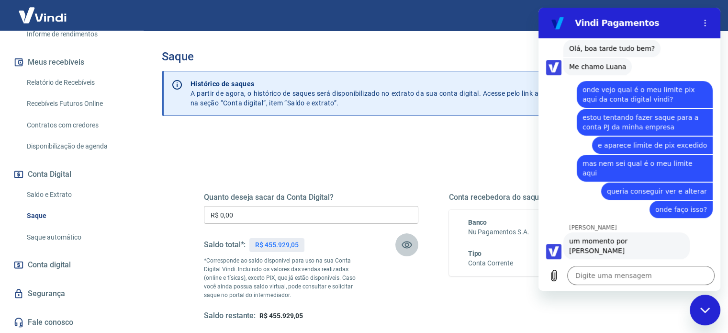
click at [409, 243] on icon "button" at bounding box center [406, 244] width 11 height 11
click at [43, 196] on link "Saldo e Extrato" at bounding box center [77, 195] width 109 height 20
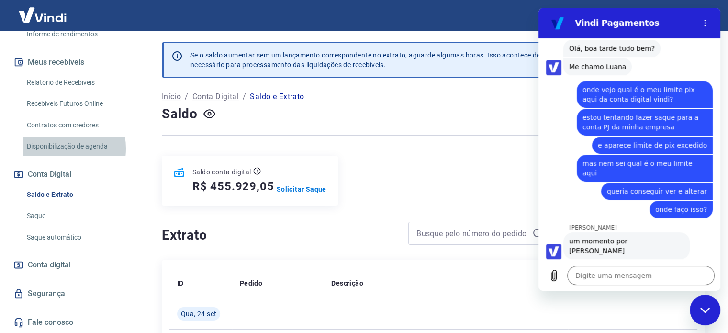
click at [46, 148] on link "Disponibilização de agenda" at bounding box center [77, 146] width 109 height 20
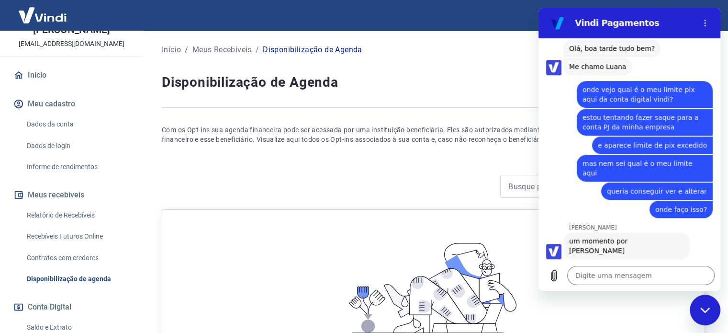
scroll to position [54, 0]
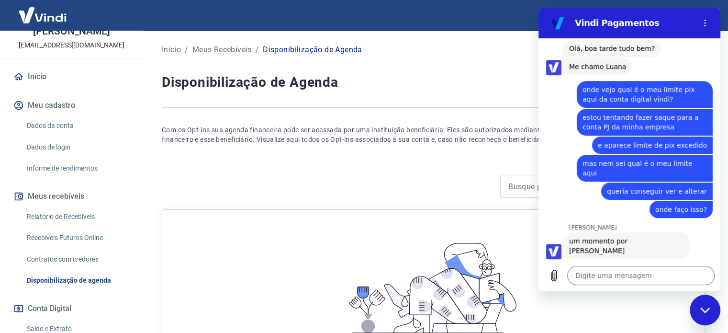
click at [34, 87] on link "Início" at bounding box center [71, 76] width 120 height 21
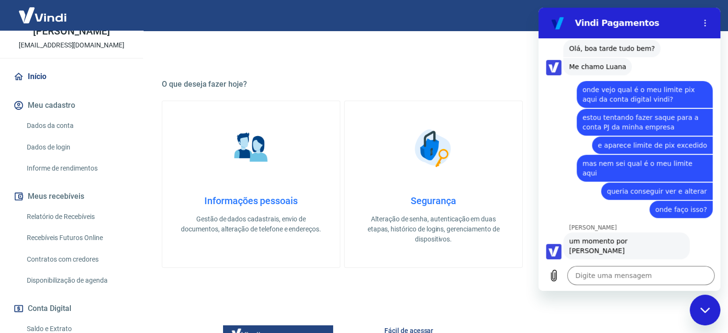
scroll to position [192, 0]
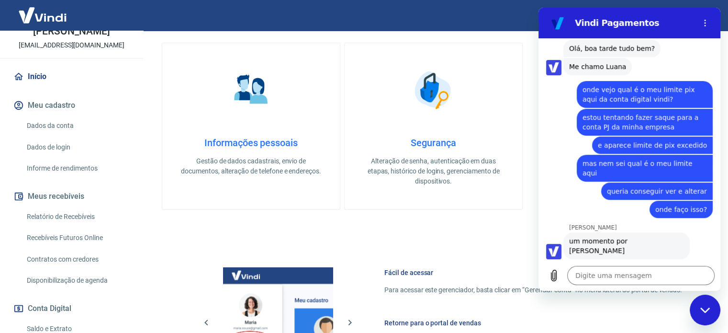
click at [243, 142] on h4 "Informações pessoais" at bounding box center [251, 142] width 147 height 11
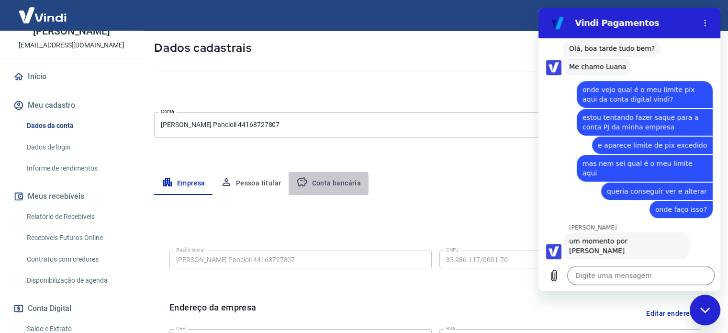
click at [311, 183] on button "Conta bancária" at bounding box center [329, 183] width 80 height 23
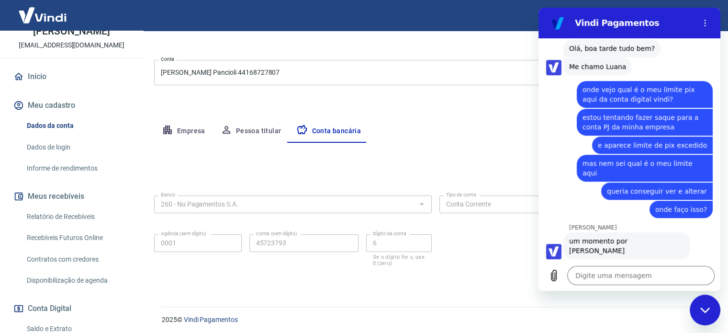
scroll to position [103, 0]
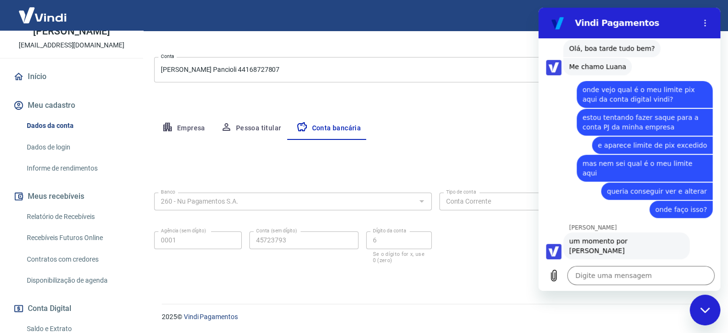
click at [268, 113] on div "Meu cadastro / Dados cadastrais Dados cadastrais Cancelar conta Conta Myriam de…" at bounding box center [436, 110] width 586 height 364
click at [267, 125] on button "Pessoa titular" at bounding box center [251, 128] width 76 height 23
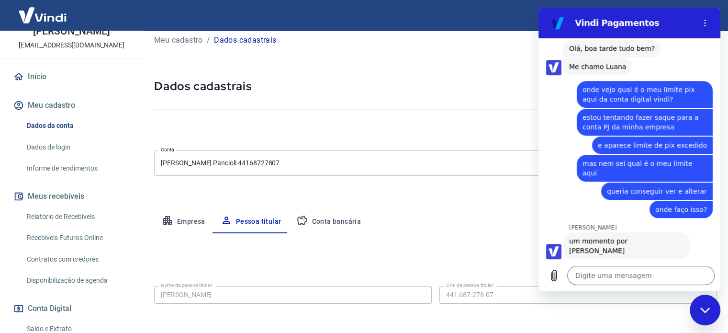
scroll to position [50, 0]
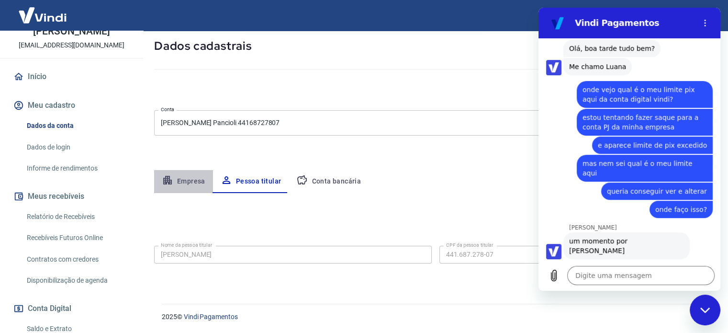
click at [190, 180] on button "Empresa" at bounding box center [183, 181] width 59 height 23
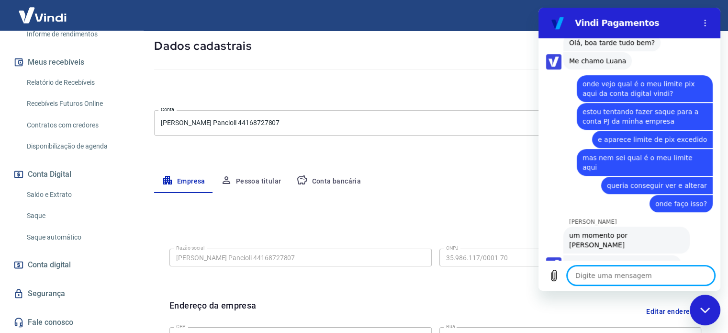
scroll to position [387, 0]
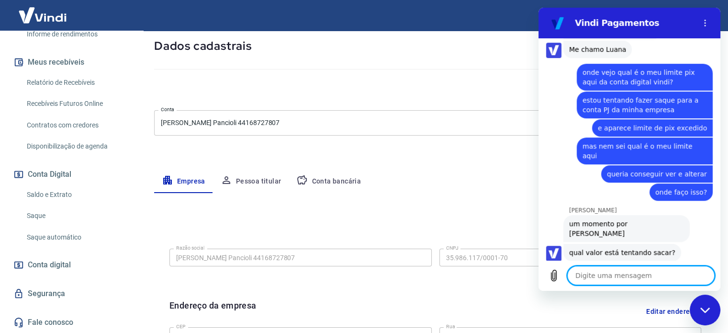
click at [54, 197] on link "Saldo e Extrato" at bounding box center [77, 195] width 109 height 20
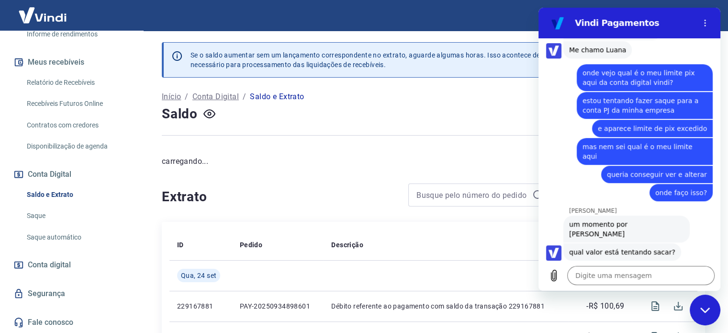
scroll to position [389, 0]
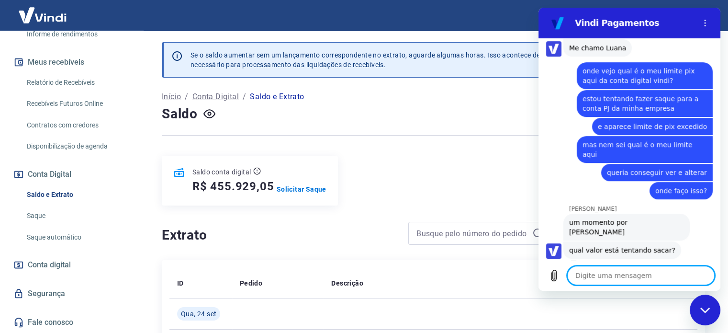
click at [647, 275] on textarea at bounding box center [640, 275] width 147 height 19
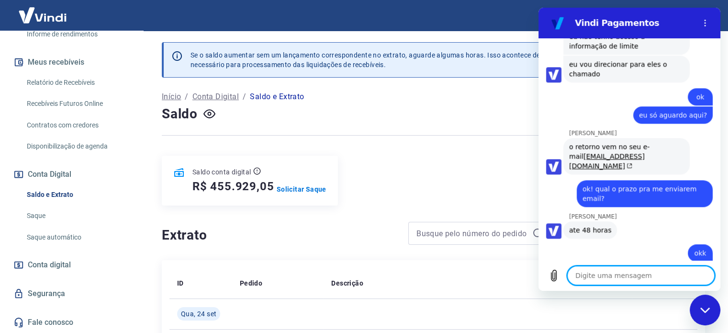
scroll to position [927, 0]
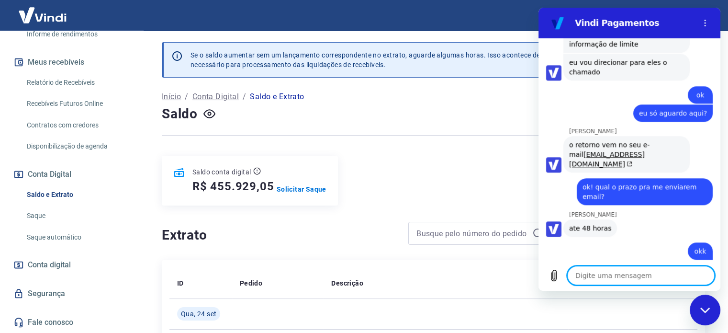
click at [426, 169] on div "Saldo conta digital R$ 455.929,05 Solicitar Saque" at bounding box center [434, 181] width 544 height 50
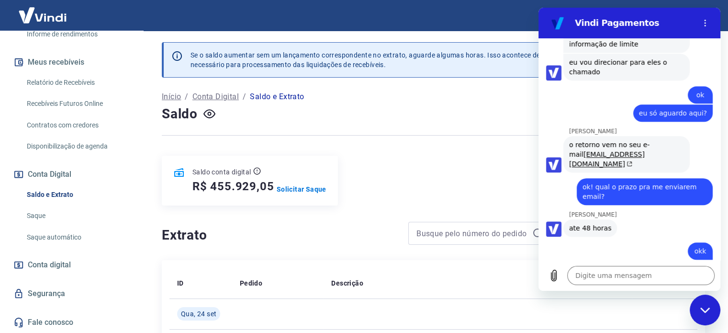
click at [476, 203] on div "Saldo conta digital R$ 455.929,05 Solicitar Saque" at bounding box center [434, 181] width 544 height 50
click at [295, 191] on p "Solicitar Saque" at bounding box center [302, 189] width 50 height 10
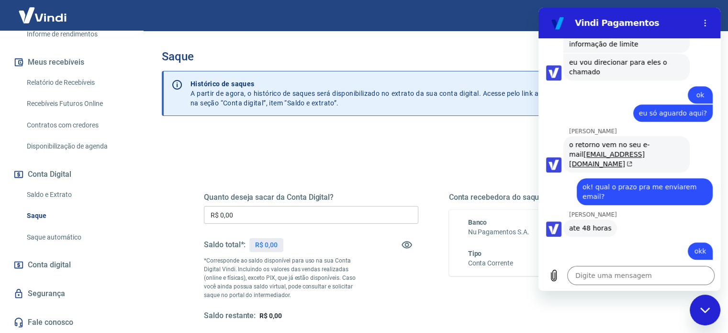
click at [705, 304] on div "Fechar janela de mensagens" at bounding box center [705, 309] width 29 height 29
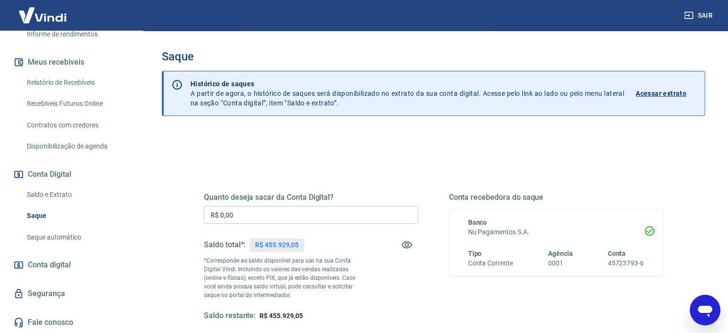
click at [328, 208] on input "R$ 0,00" at bounding box center [311, 215] width 215 height 18
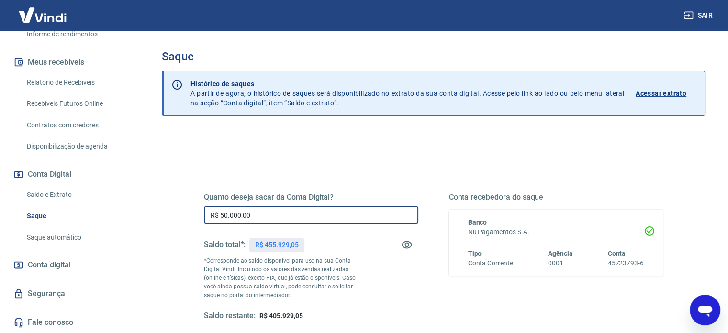
click at [408, 145] on div "Quanto deseja sacar da Conta Digital? R$ 50.000,00 ​ Saldo total*: R$ 455.929,0…" at bounding box center [434, 302] width 544 height 342
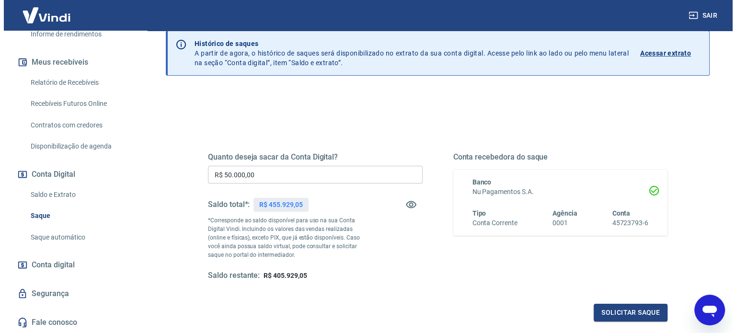
scroll to position [96, 0]
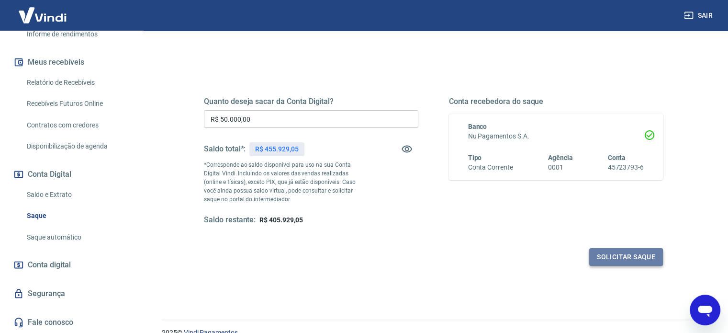
click at [632, 254] on button "Solicitar saque" at bounding box center [627, 257] width 74 height 18
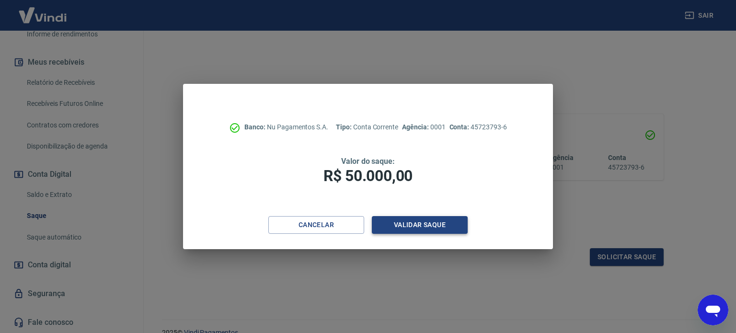
click at [409, 216] on button "Validar saque" at bounding box center [420, 225] width 96 height 18
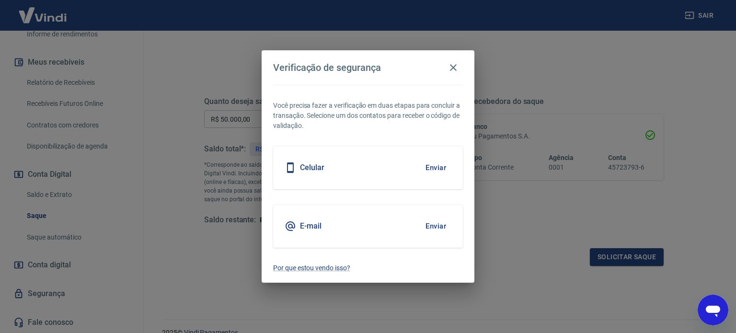
click at [351, 235] on div "E-mail Enviar" at bounding box center [368, 225] width 190 height 43
click at [442, 228] on button "Enviar" at bounding box center [435, 226] width 31 height 20
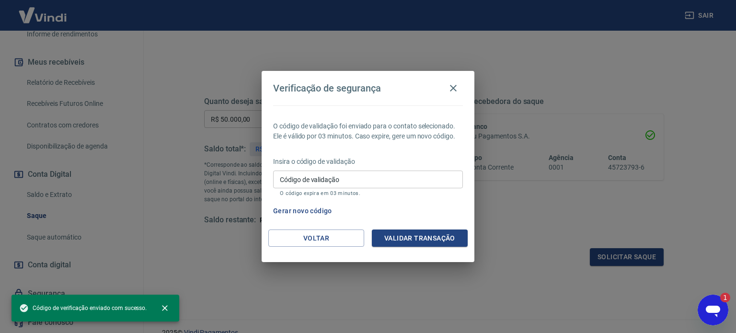
scroll to position [0, 0]
click at [704, 311] on icon "Abrir janela de mensagens, 1 mensagem não lida" at bounding box center [712, 309] width 17 height 17
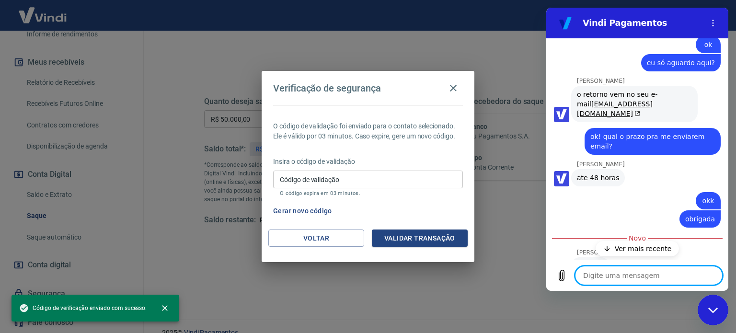
scroll to position [979, 0]
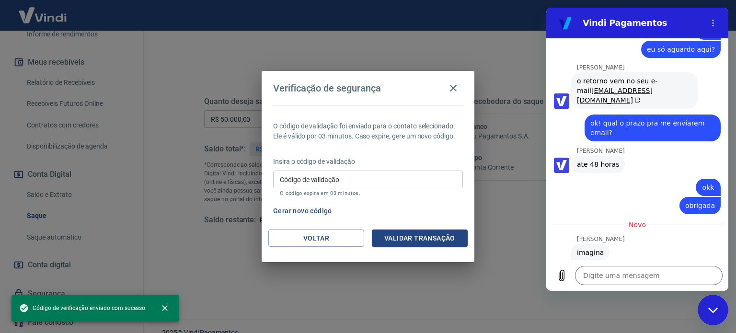
click at [375, 182] on input "Código de validação" at bounding box center [368, 179] width 190 height 18
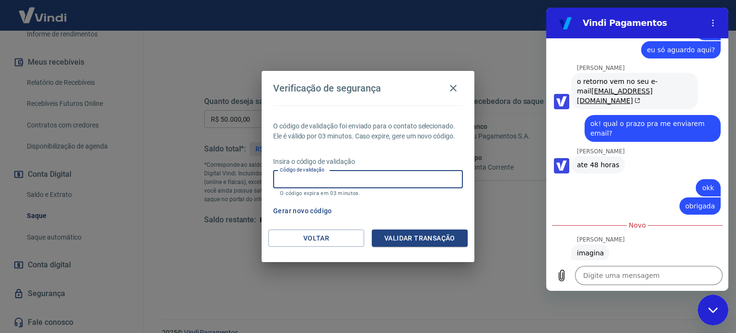
scroll to position [992, 0]
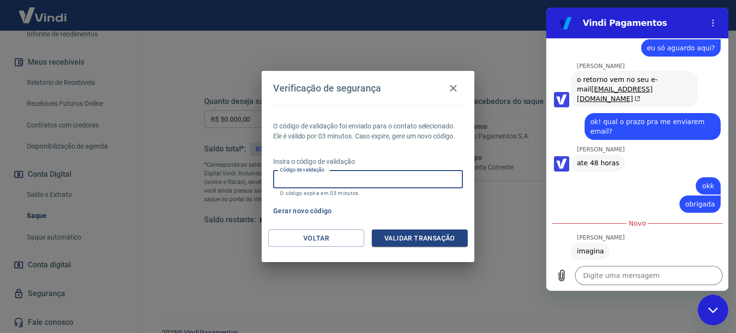
click at [507, 187] on div "Verificação de segurança O código de validação foi enviado para o contato selec…" at bounding box center [368, 166] width 736 height 333
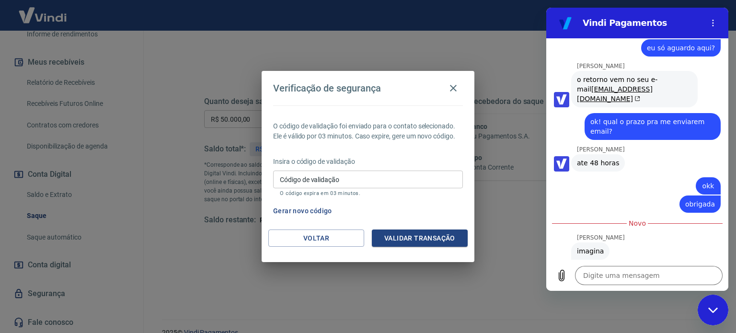
click at [725, 309] on div "Fechar janela de mensagens" at bounding box center [712, 309] width 29 height 29
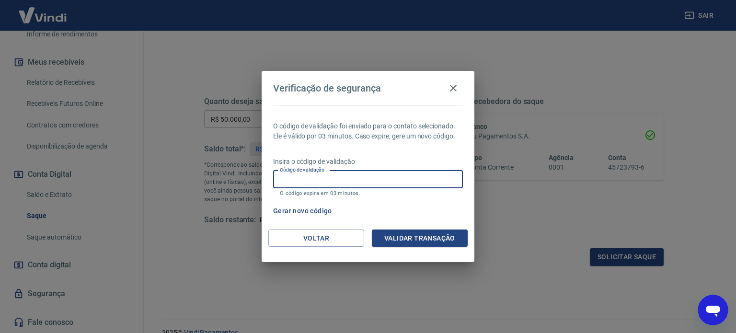
click at [304, 180] on input "Código de validação" at bounding box center [368, 179] width 190 height 18
click at [450, 232] on button "Validar transação" at bounding box center [420, 238] width 96 height 18
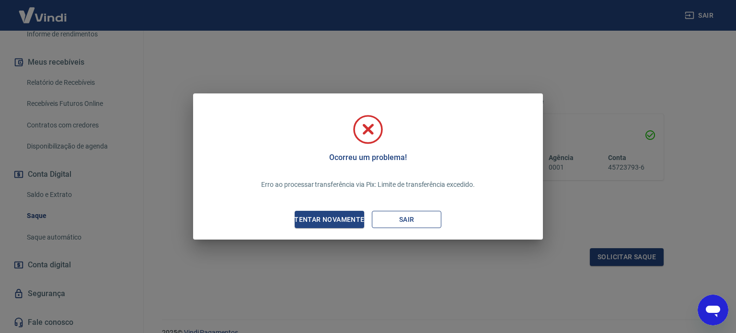
click at [377, 222] on button "Sair" at bounding box center [406, 220] width 69 height 18
